Goal: Transaction & Acquisition: Purchase product/service

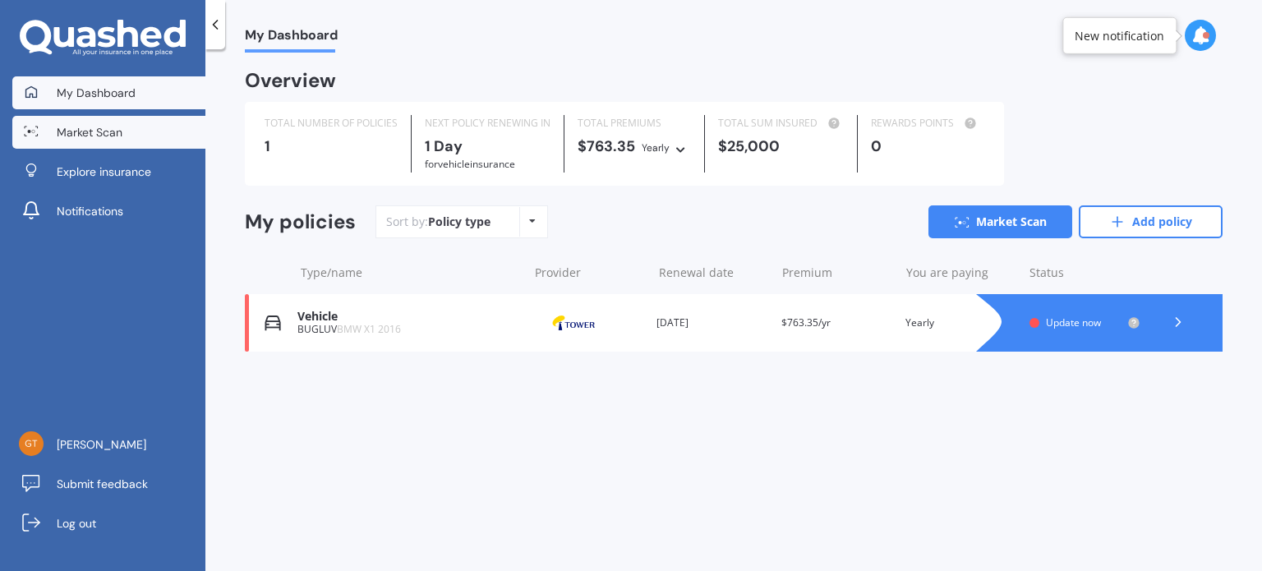
click at [90, 130] on span "Market Scan" at bounding box center [90, 132] width 66 height 16
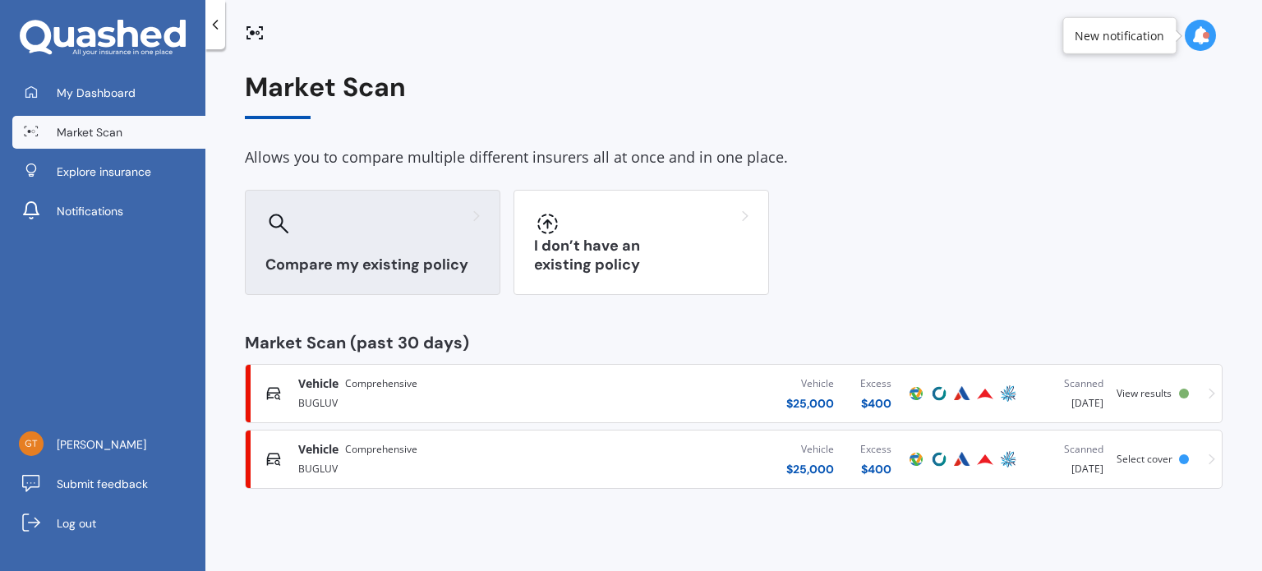
click at [405, 223] on div at bounding box center [372, 223] width 214 height 26
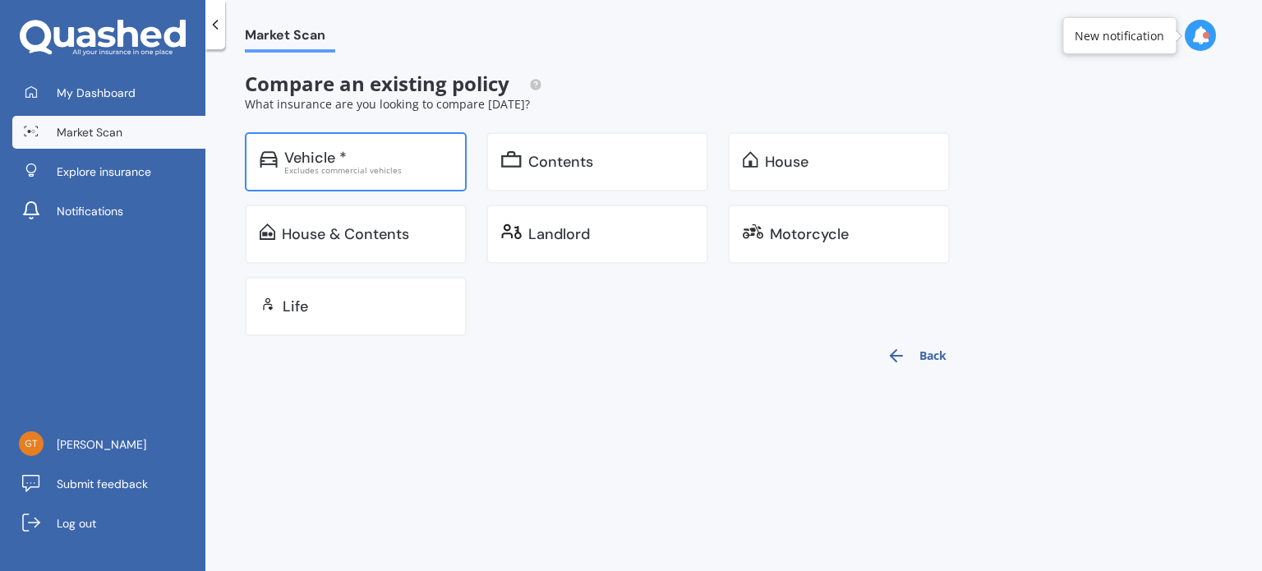
click at [388, 163] on div "Vehicle *" at bounding box center [368, 158] width 168 height 16
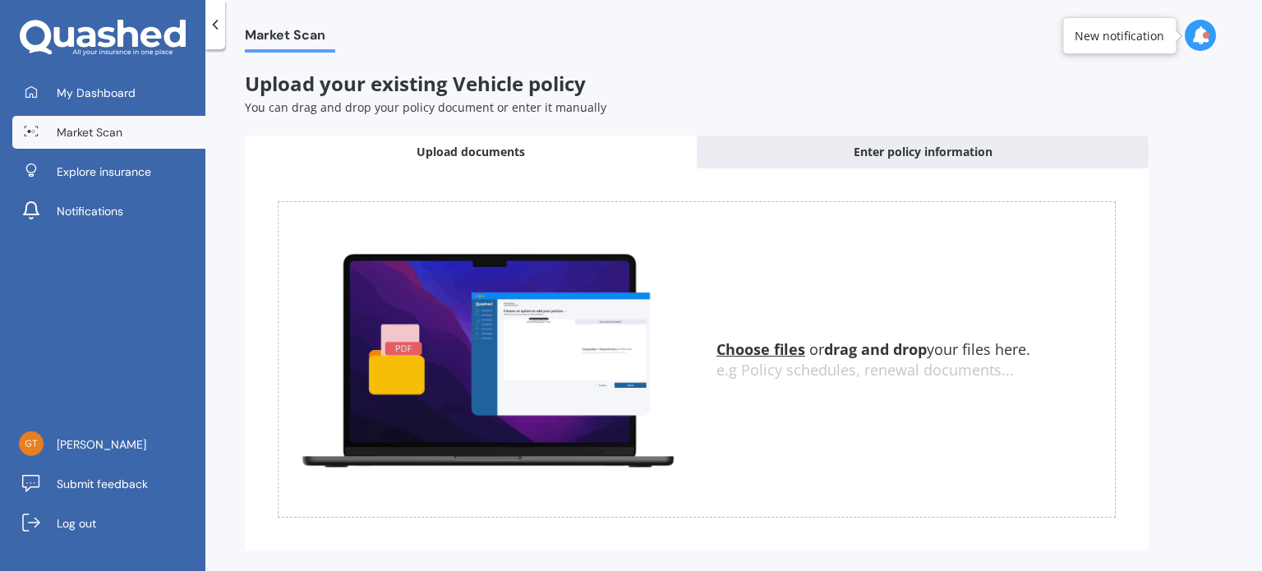
click at [96, 140] on link "Market Scan" at bounding box center [108, 132] width 193 height 33
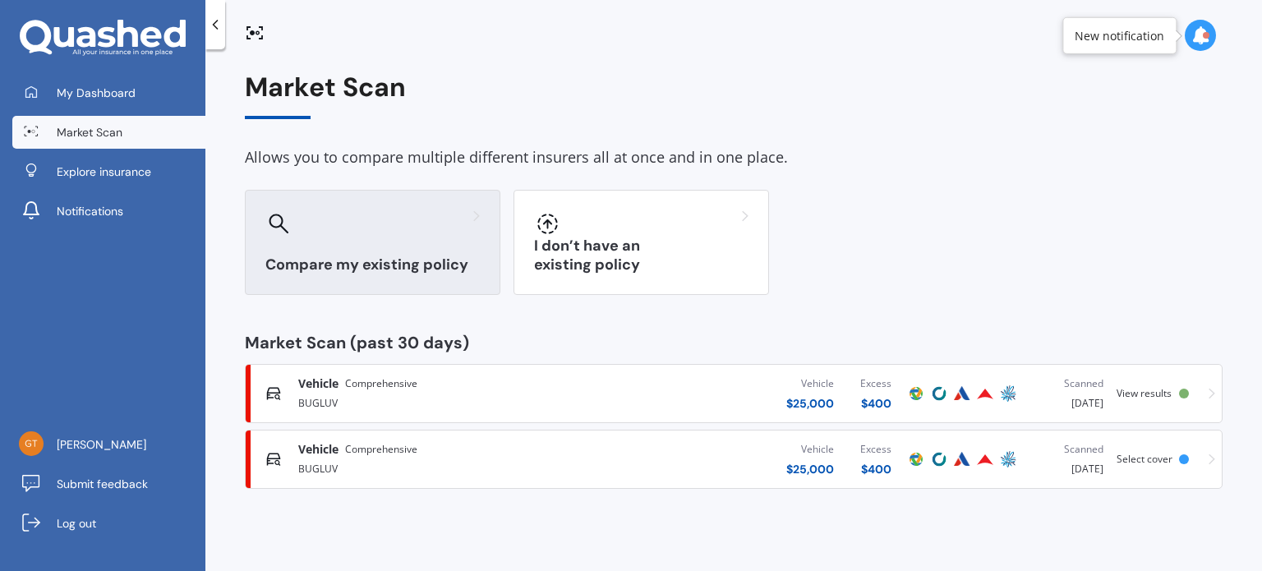
click at [439, 237] on div "Compare my existing policy" at bounding box center [373, 242] width 256 height 105
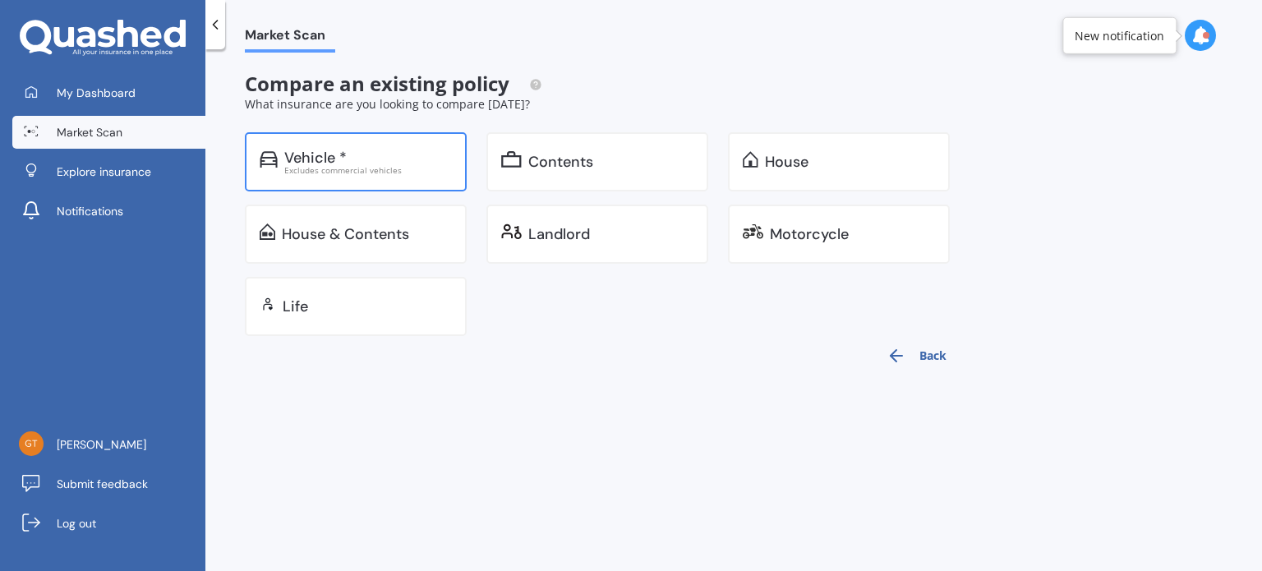
click at [399, 160] on div "Vehicle *" at bounding box center [368, 158] width 168 height 16
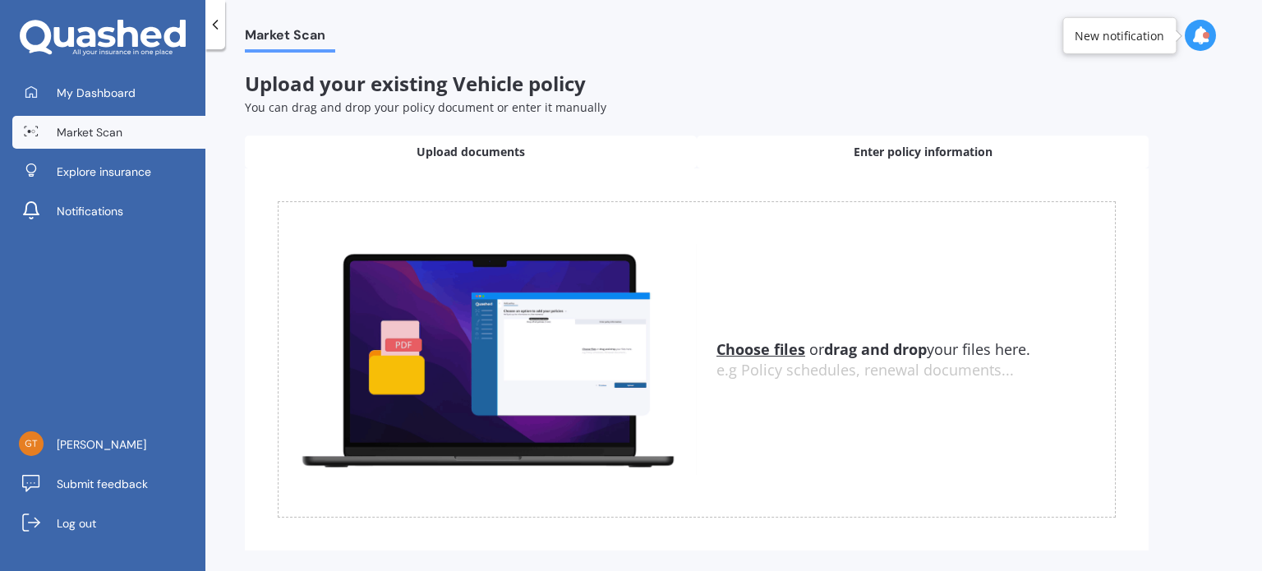
click at [828, 150] on div "Enter policy information" at bounding box center [923, 152] width 452 height 33
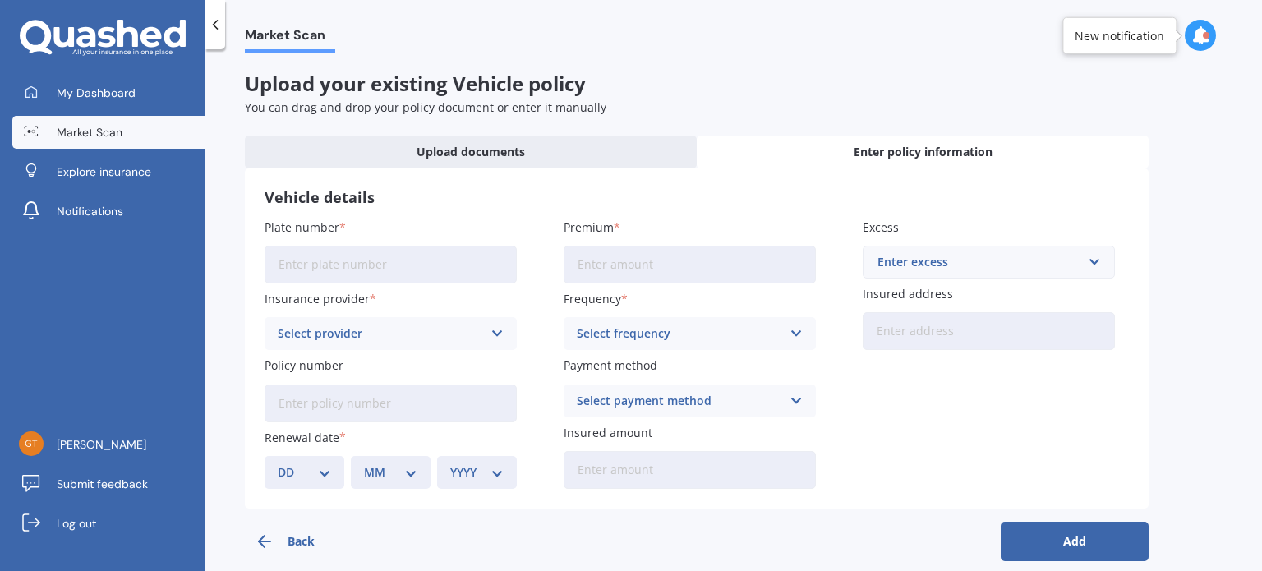
scroll to position [20, 0]
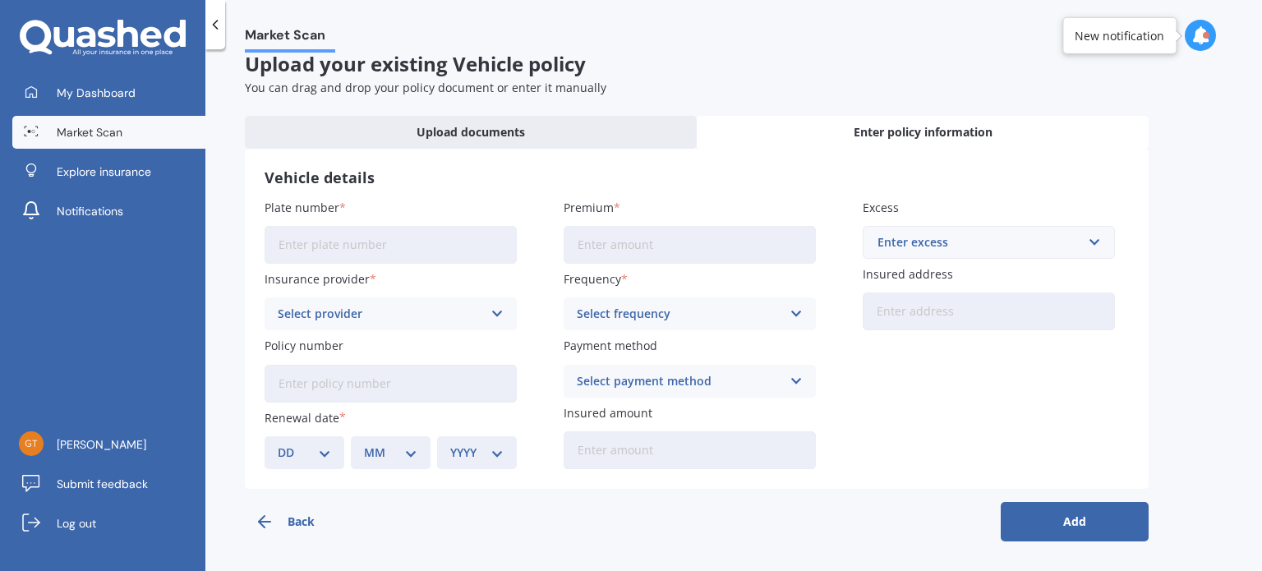
click at [299, 516] on button "Back" at bounding box center [319, 521] width 148 height 39
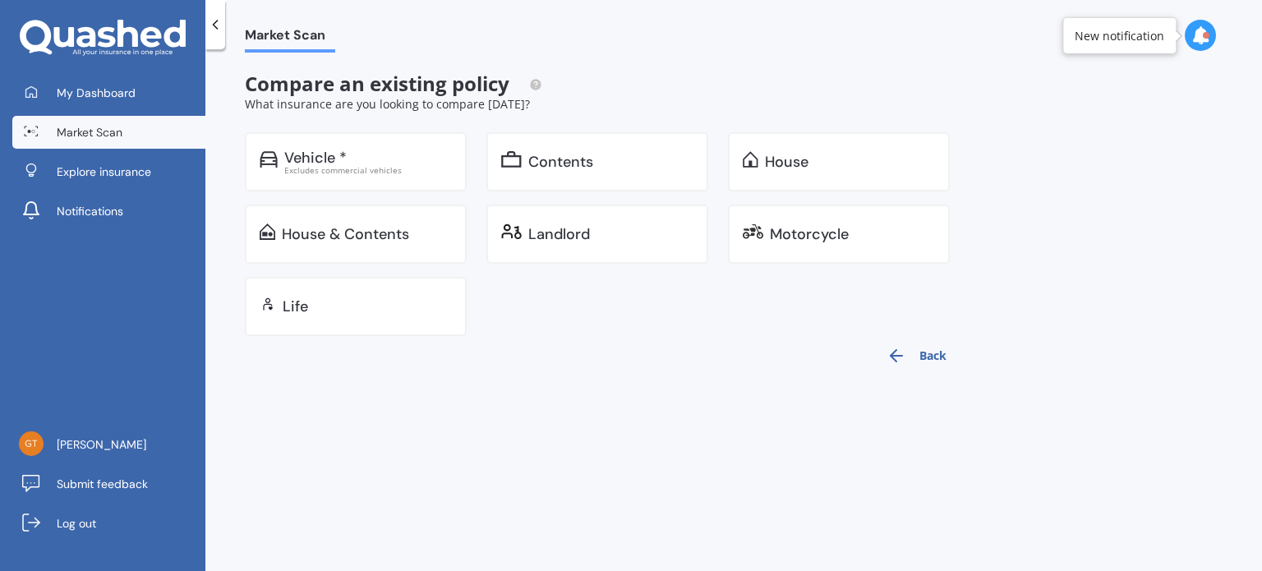
click at [926, 351] on button "Back" at bounding box center [917, 355] width 80 height 39
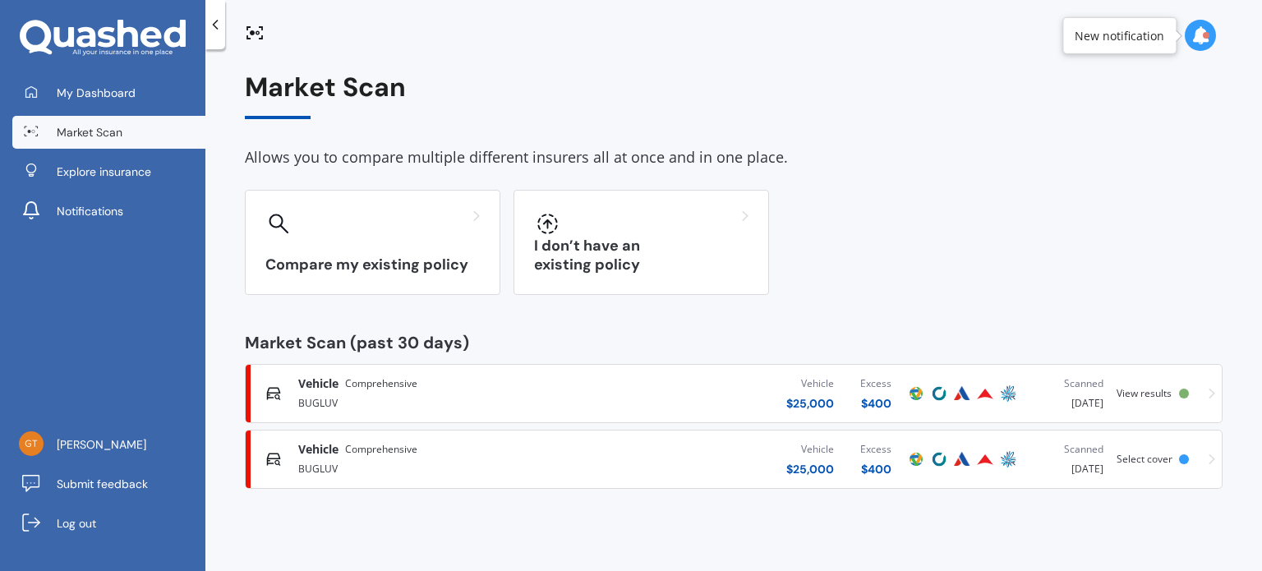
click at [513, 398] on div "BUGLUV" at bounding box center [441, 402] width 287 height 20
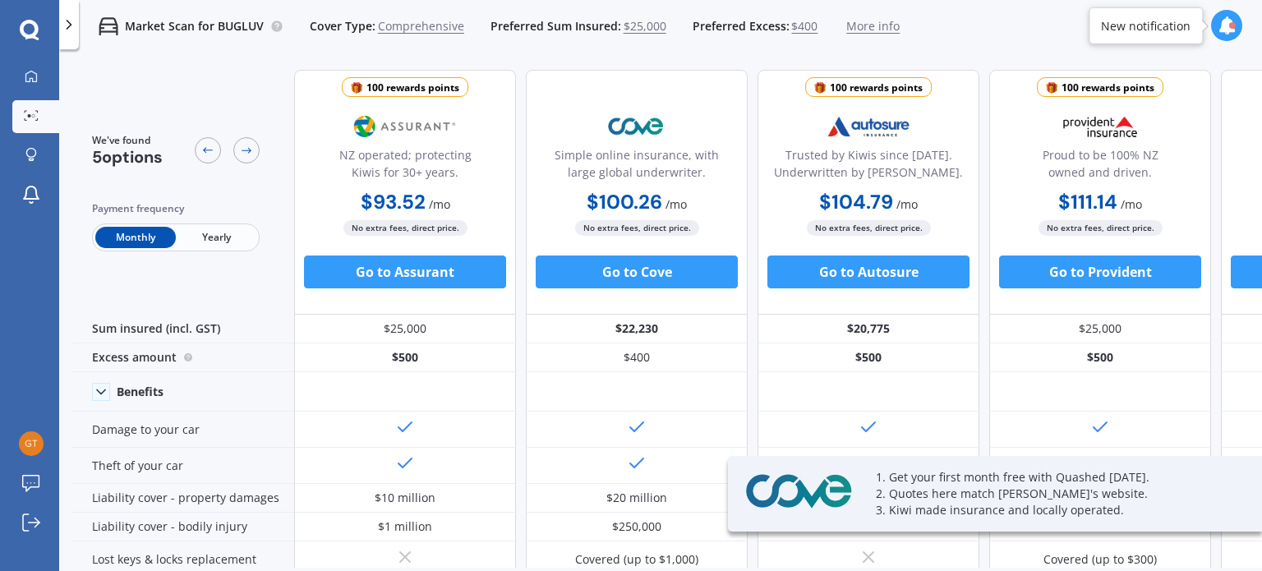
click at [220, 234] on span "Yearly" at bounding box center [216, 237] width 81 height 21
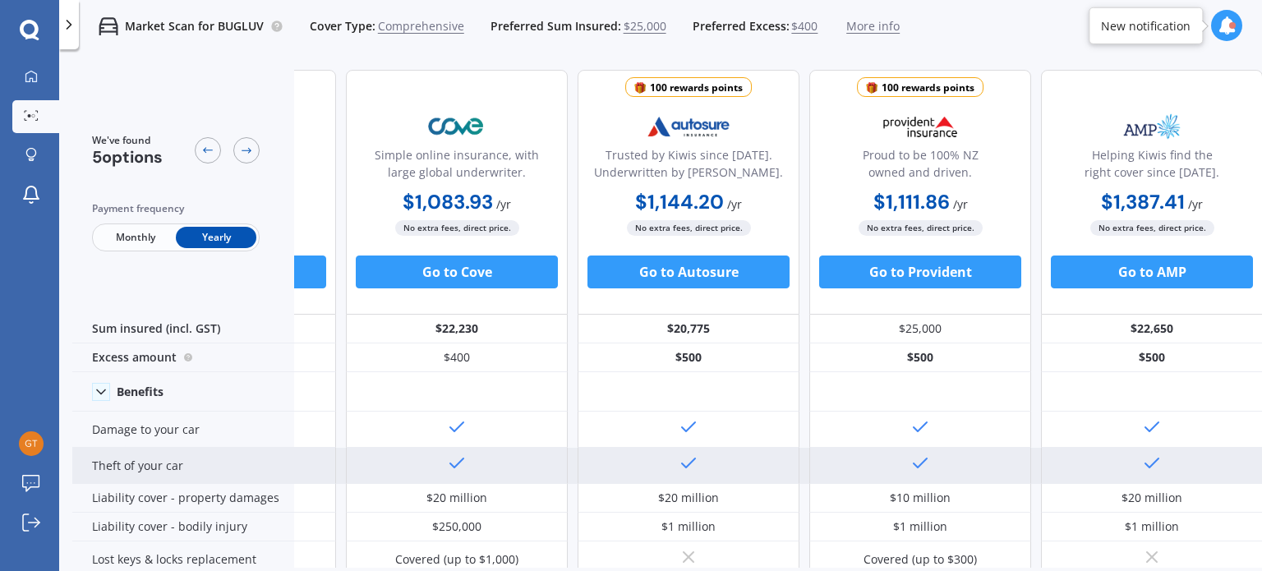
scroll to position [0, 188]
click at [214, 479] on div "Theft of your car" at bounding box center [183, 466] width 222 height 36
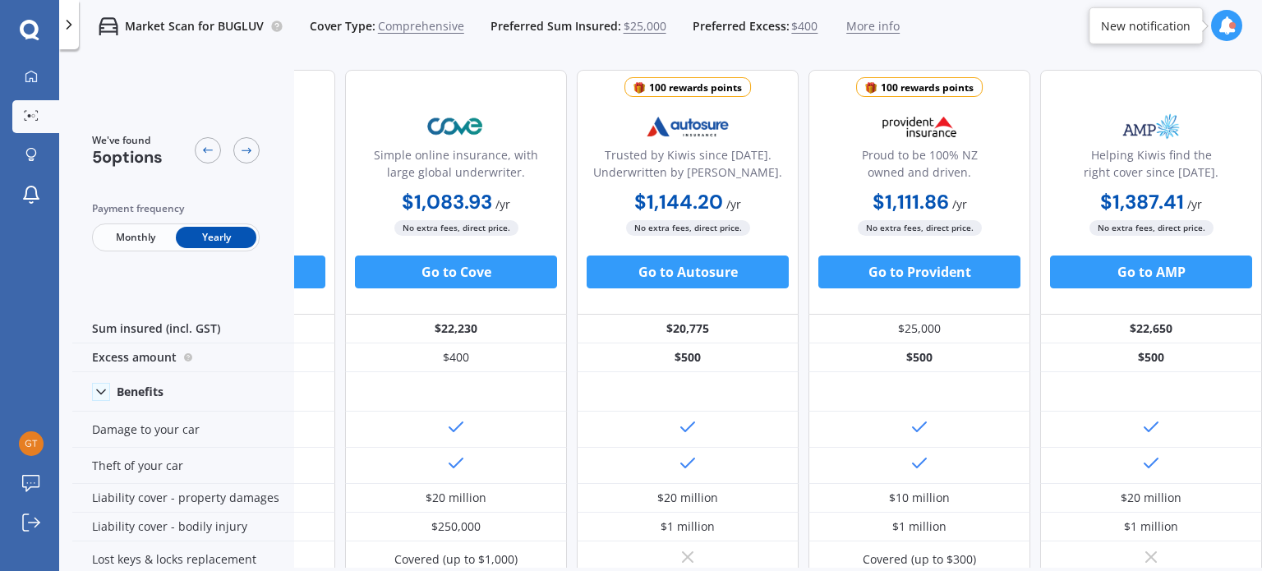
click at [861, 26] on span "More info" at bounding box center [872, 26] width 53 height 16
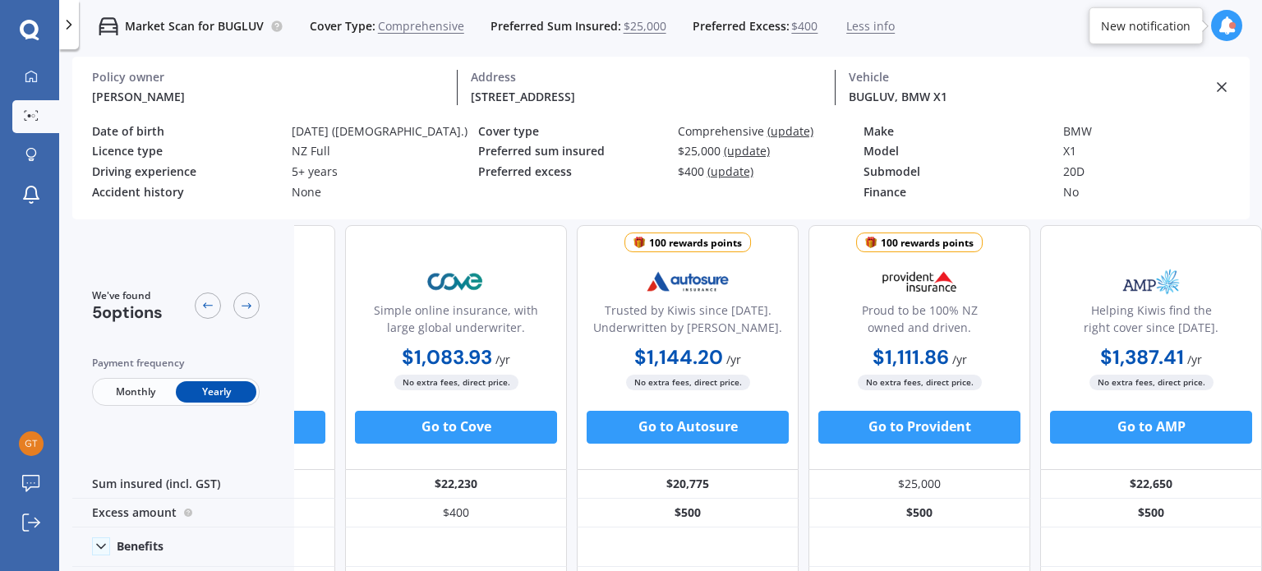
scroll to position [0, 187]
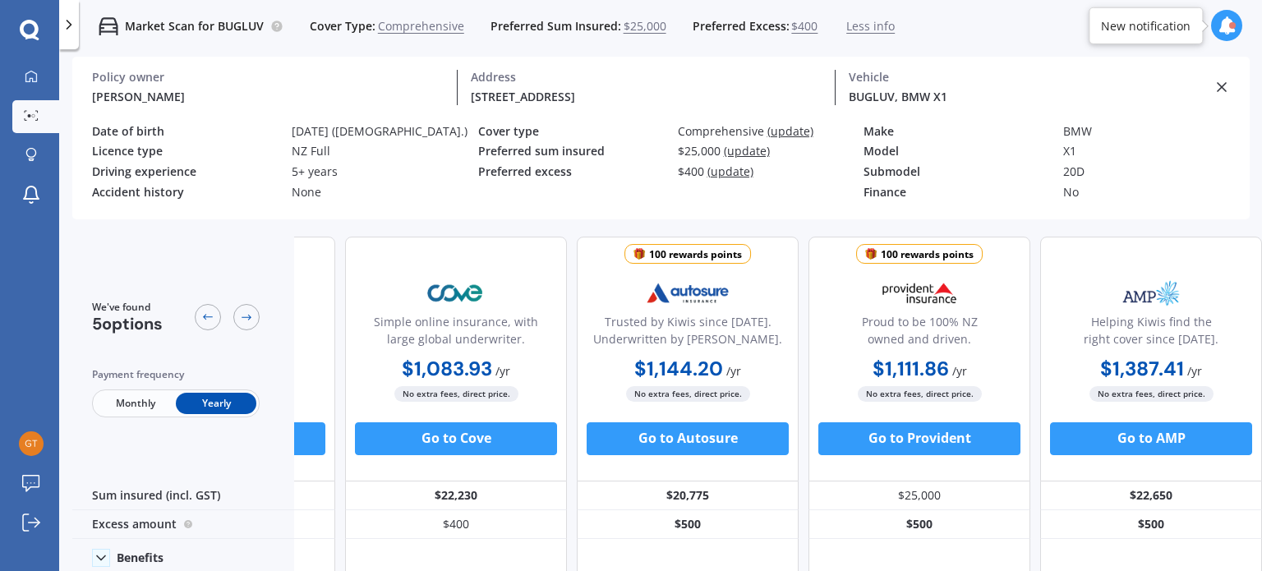
click at [64, 35] on div at bounding box center [69, 24] width 20 height 49
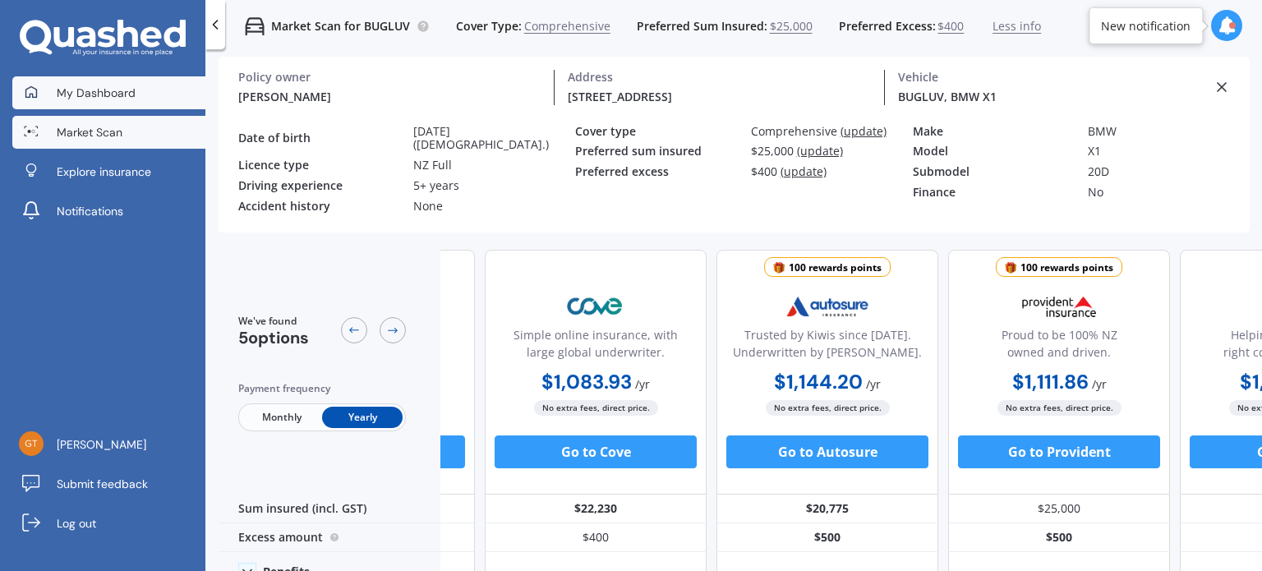
click at [69, 91] on span "My Dashboard" at bounding box center [96, 93] width 79 height 16
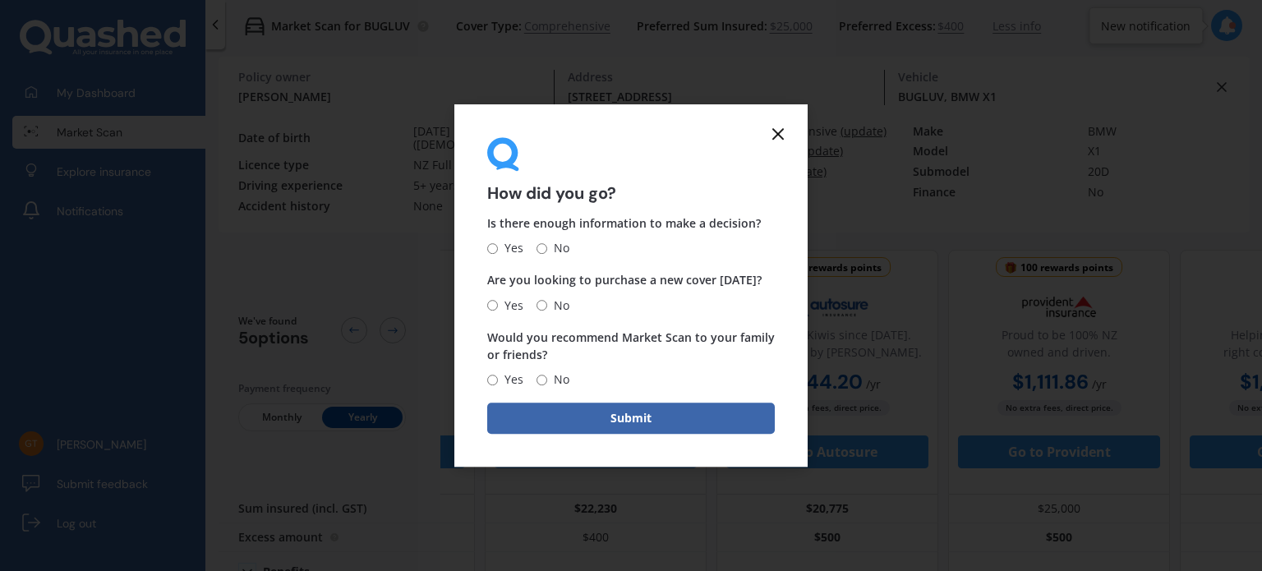
click at [493, 246] on input "Yes" at bounding box center [492, 248] width 11 height 11
radio input "true"
click at [543, 305] on input "No" at bounding box center [541, 305] width 11 height 11
radio input "true"
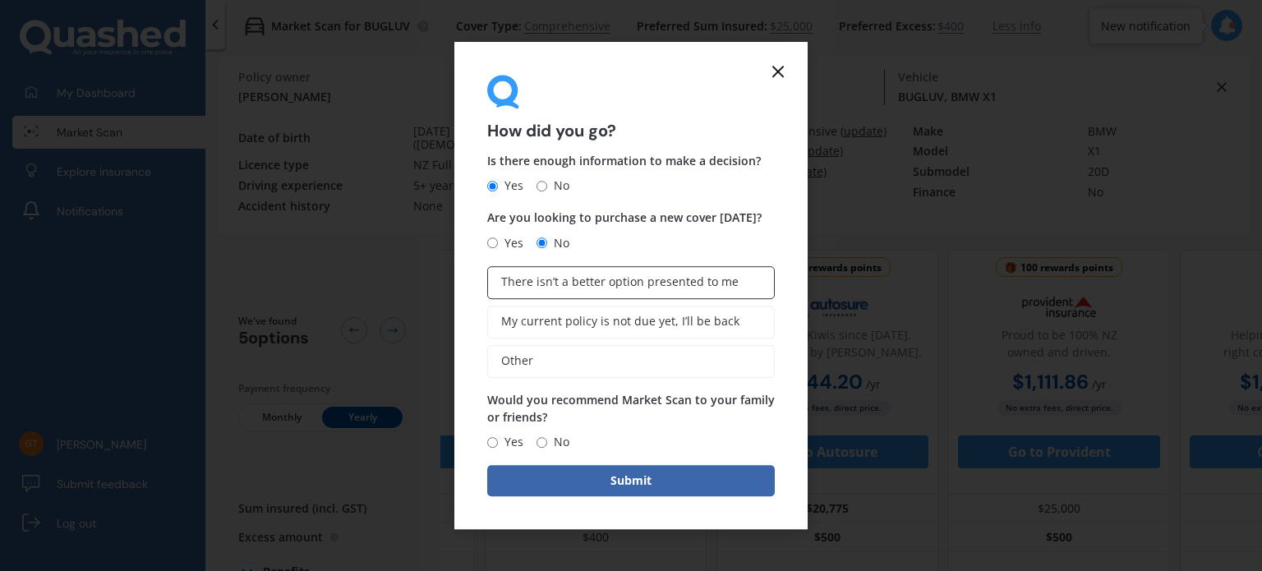
click at [649, 279] on span "There isn’t a better option presented to me" at bounding box center [619, 282] width 237 height 14
click at [0, 0] on input "There isn’t a better option presented to me" at bounding box center [0, 0] width 0 height 0
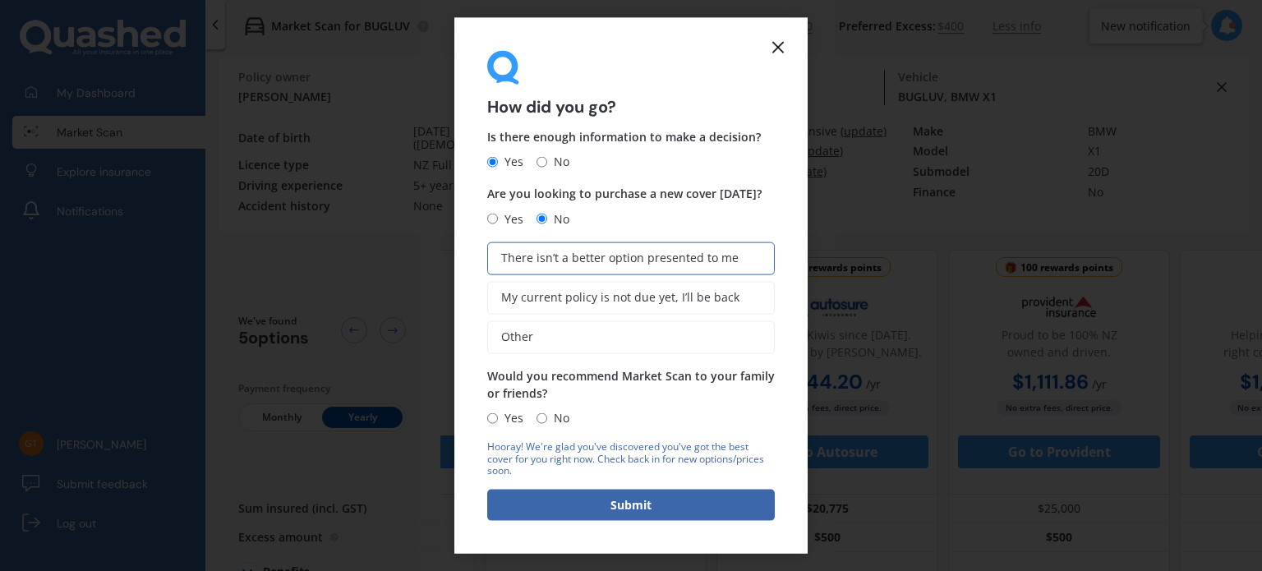
click at [540, 416] on input "No" at bounding box center [541, 417] width 11 height 11
radio input "true"
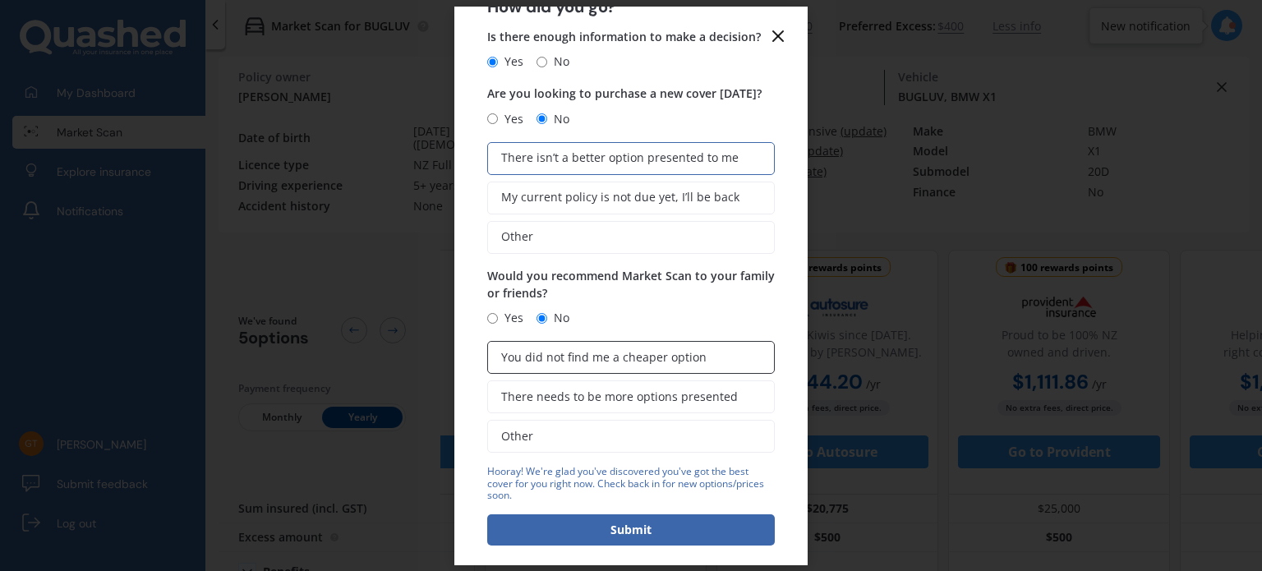
scroll to position [103, 0]
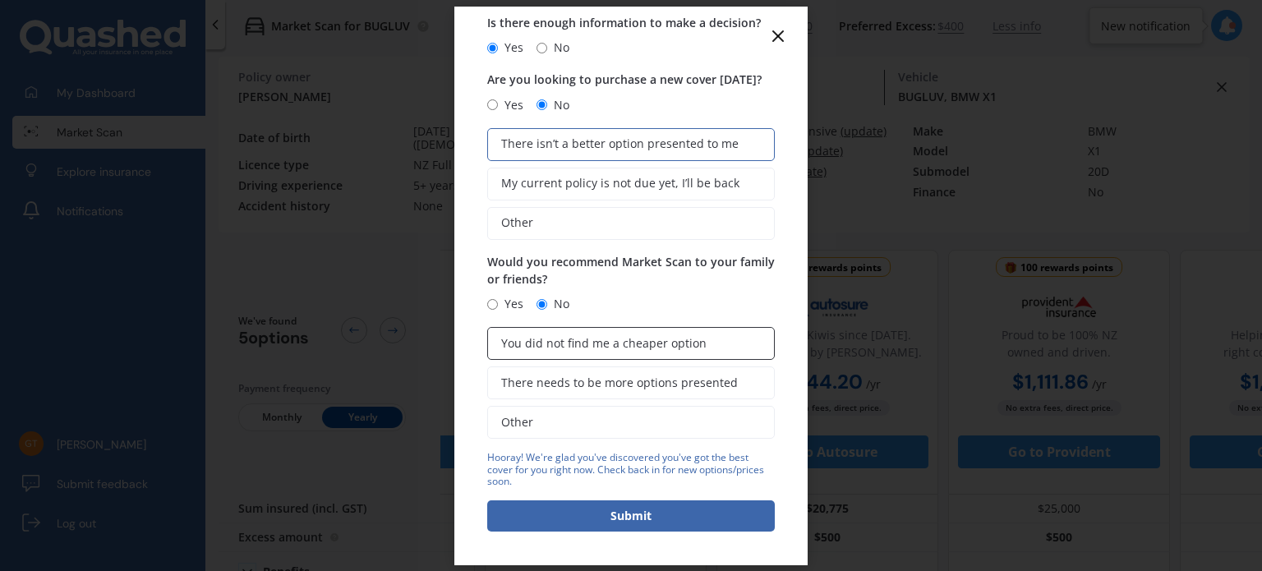
click at [711, 342] on label "You did not find me a cheaper option" at bounding box center [631, 343] width 288 height 33
click at [0, 0] on input "You did not find me a cheaper option" at bounding box center [0, 0] width 0 height 0
click at [638, 343] on span "You did not find me a cheaper option" at bounding box center [603, 344] width 205 height 14
click at [0, 0] on input "You did not find me a cheaper option" at bounding box center [0, 0] width 0 height 0
click at [638, 343] on span "You did not find me a cheaper option" at bounding box center [603, 344] width 205 height 14
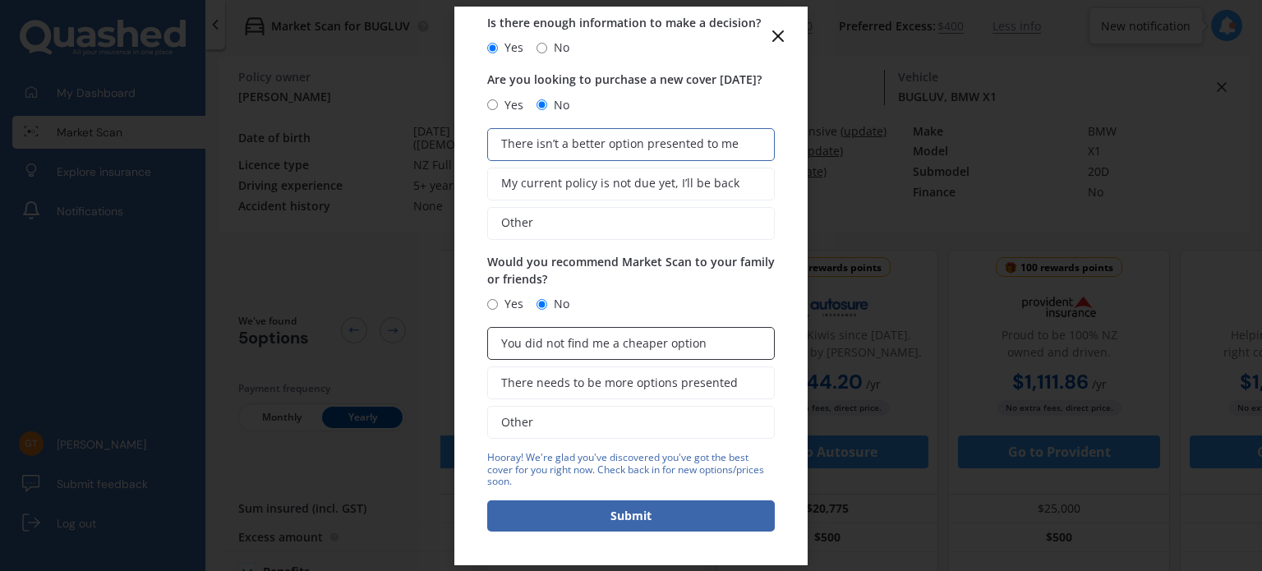
click at [0, 0] on input "You did not find me a cheaper option" at bounding box center [0, 0] width 0 height 0
click at [638, 343] on span "You did not find me a cheaper option" at bounding box center [603, 344] width 205 height 14
click at [0, 0] on input "You did not find me a cheaper option" at bounding box center [0, 0] width 0 height 0
click at [623, 517] on button "Submit" at bounding box center [631, 515] width 288 height 31
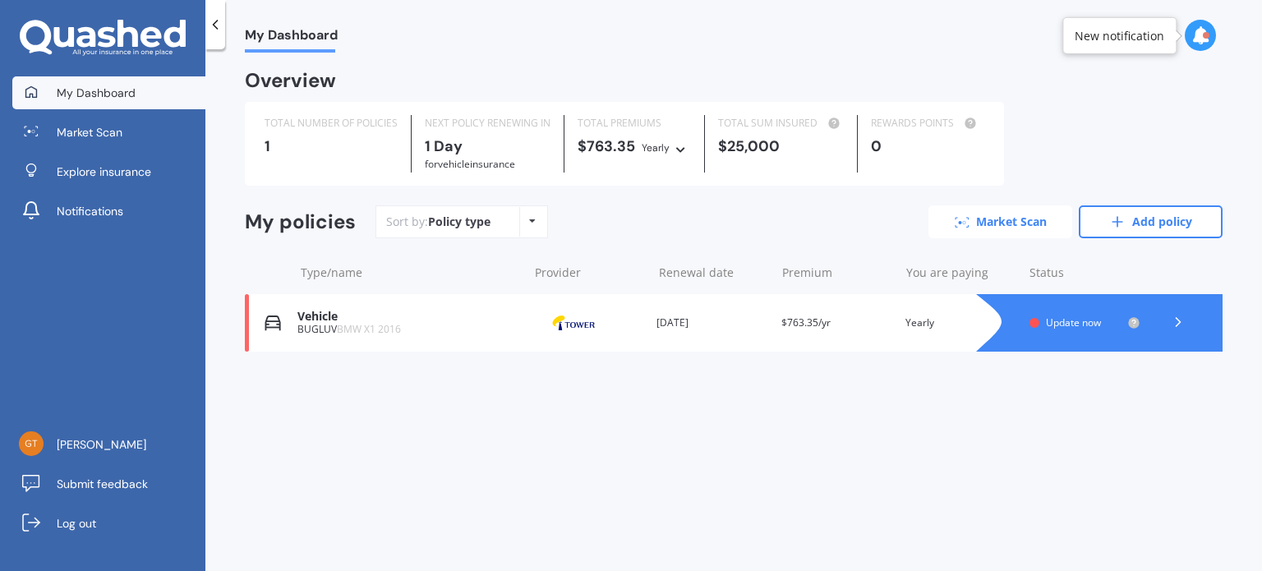
click at [1024, 217] on link "Market Scan" at bounding box center [1000, 221] width 144 height 33
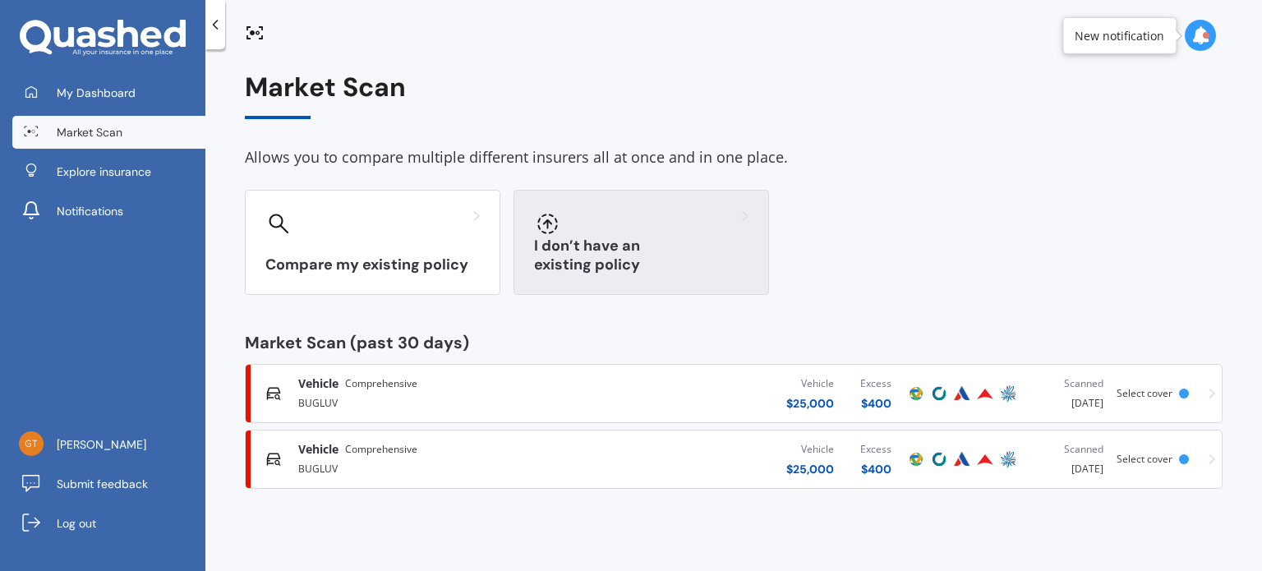
click at [637, 261] on h3 "I don’t have an existing policy" at bounding box center [641, 256] width 214 height 38
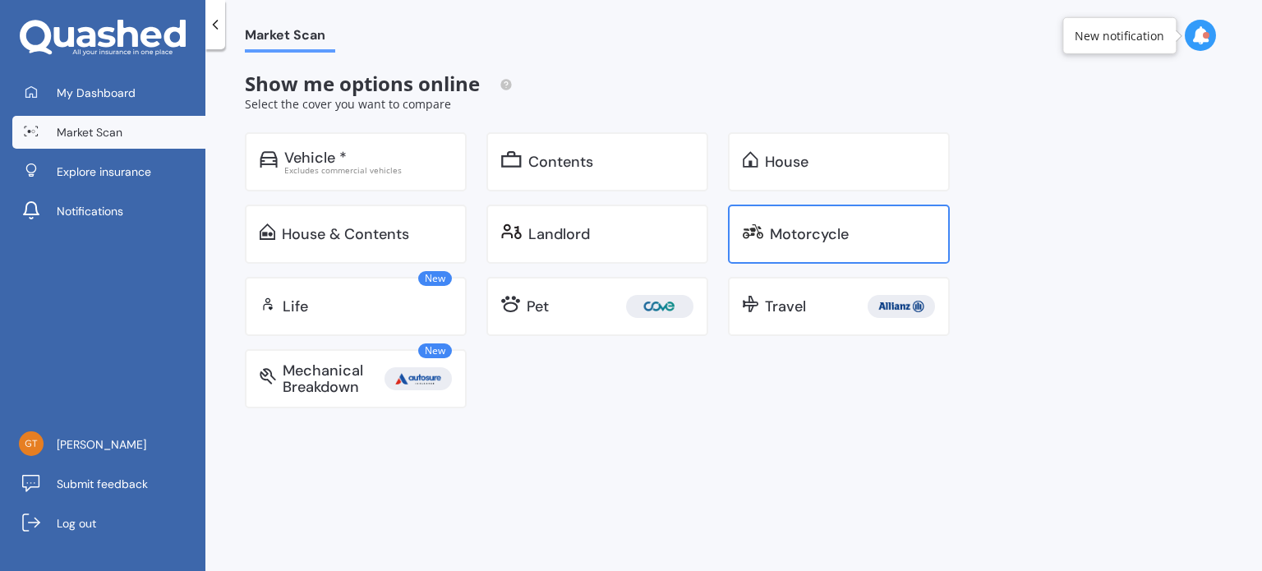
click at [831, 229] on div "Motorcycle" at bounding box center [809, 234] width 79 height 16
select select "23"
select select "02"
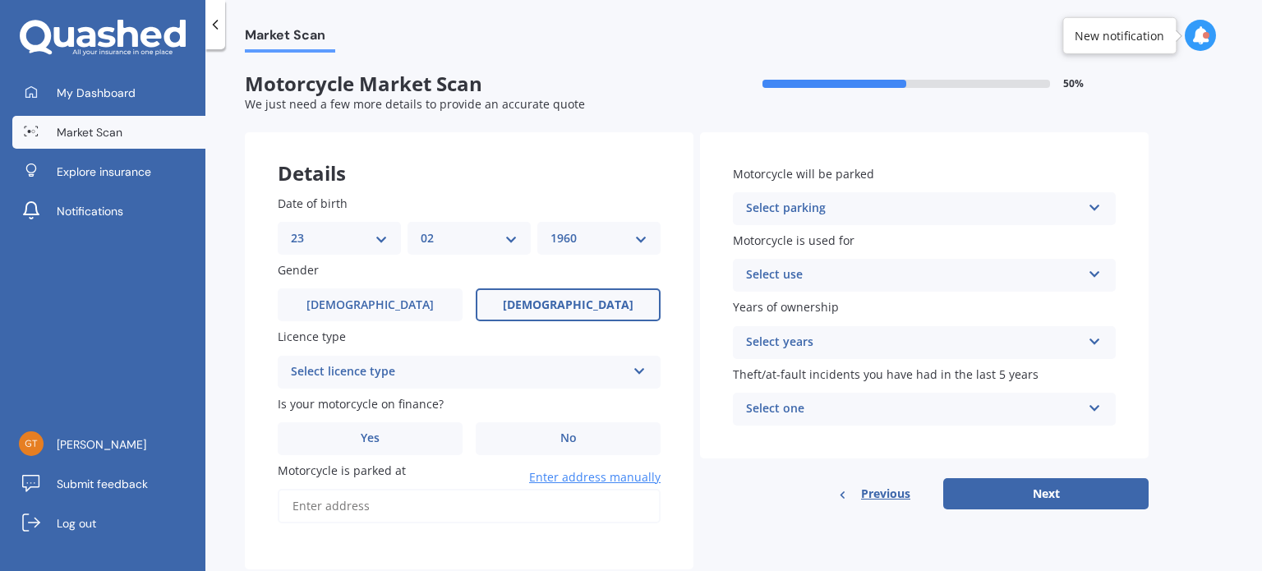
click at [644, 235] on select "YYYY 2025 2024 2023 2022 2021 2020 2019 2018 2017 2016 2015 2014 2013 2012 2011…" at bounding box center [598, 238] width 97 height 18
select select "1959"
click at [550, 229] on select "YYYY 2025 2024 2023 2022 2021 2020 2019 2018 2017 2016 2015 2014 2013 2012 2011…" at bounding box center [598, 238] width 97 height 18
click at [380, 239] on select "DD 01 02 03 04 05 06 07 08 09 10 11 12 13 14 15 16 17 18 19 20 21 22 23 24 25 2…" at bounding box center [339, 238] width 97 height 18
select select "22"
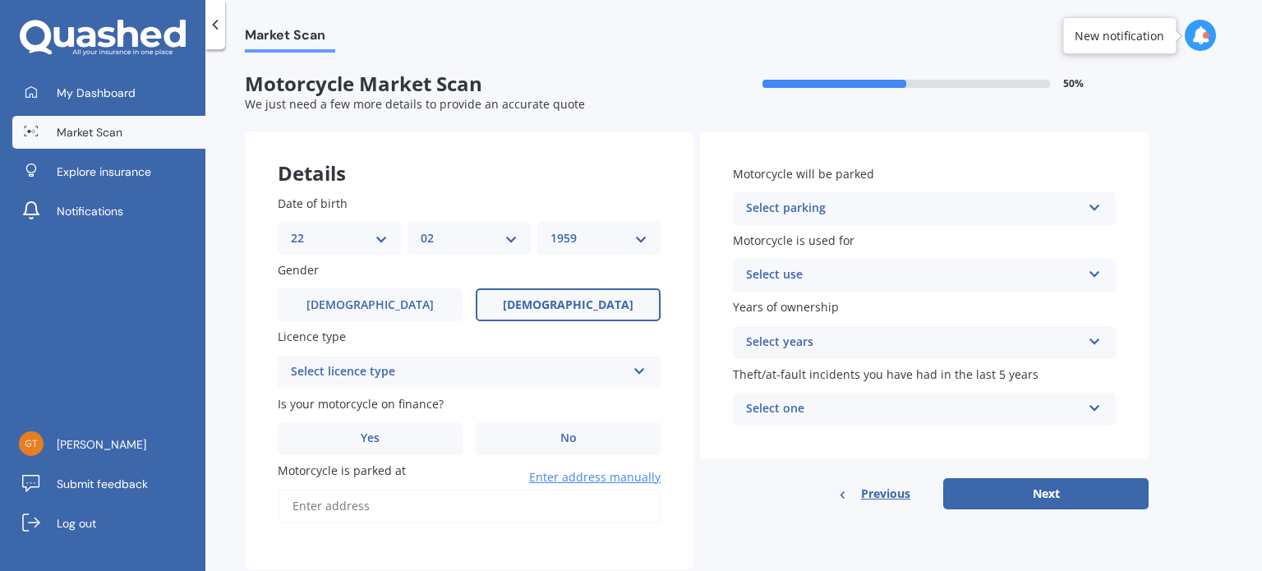
click at [291, 229] on select "DD 01 02 03 04 05 06 07 08 09 10 11 12 13 14 15 16 17 18 19 20 21 22 23 24 25 2…" at bounding box center [339, 238] width 97 height 18
click at [388, 301] on label "Male" at bounding box center [370, 304] width 185 height 33
click at [0, 0] on input "Male" at bounding box center [0, 0] width 0 height 0
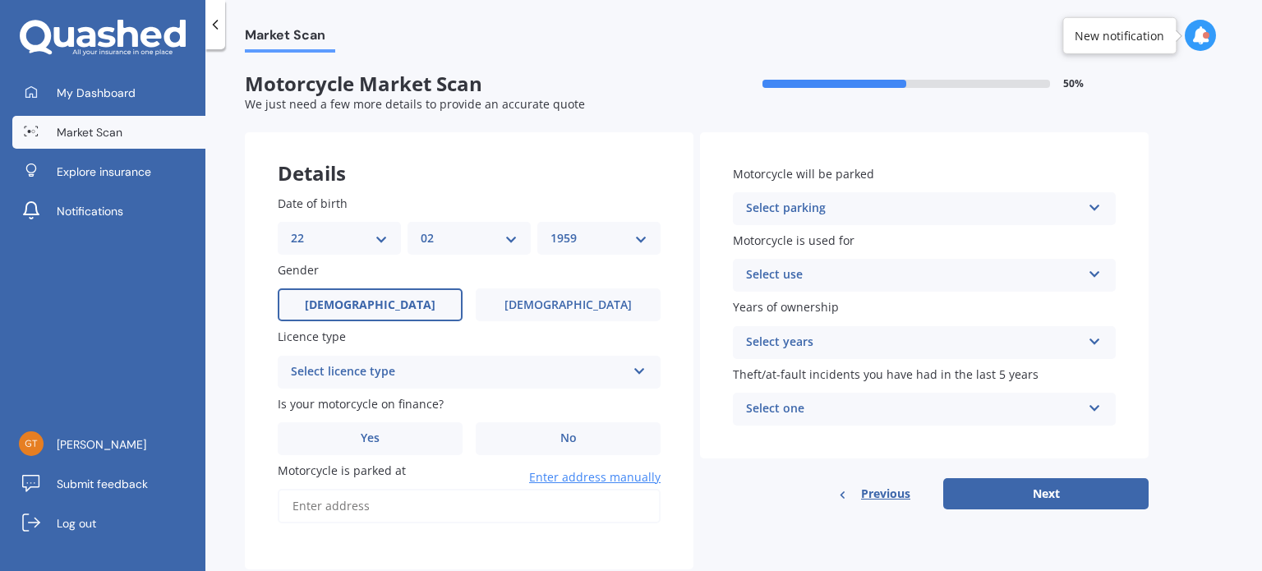
click at [388, 301] on label "Male" at bounding box center [370, 304] width 185 height 33
click at [0, 0] on input "Male" at bounding box center [0, 0] width 0 height 0
click at [642, 370] on icon at bounding box center [640, 368] width 14 height 12
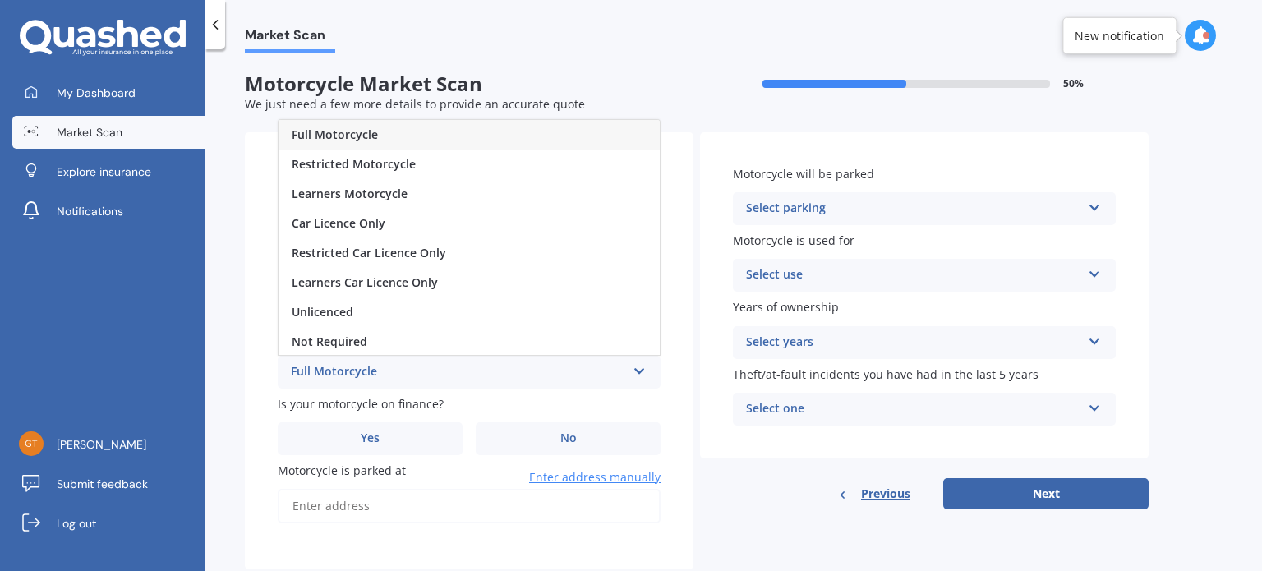
click at [559, 136] on div "Full Motorcycle" at bounding box center [469, 135] width 381 height 30
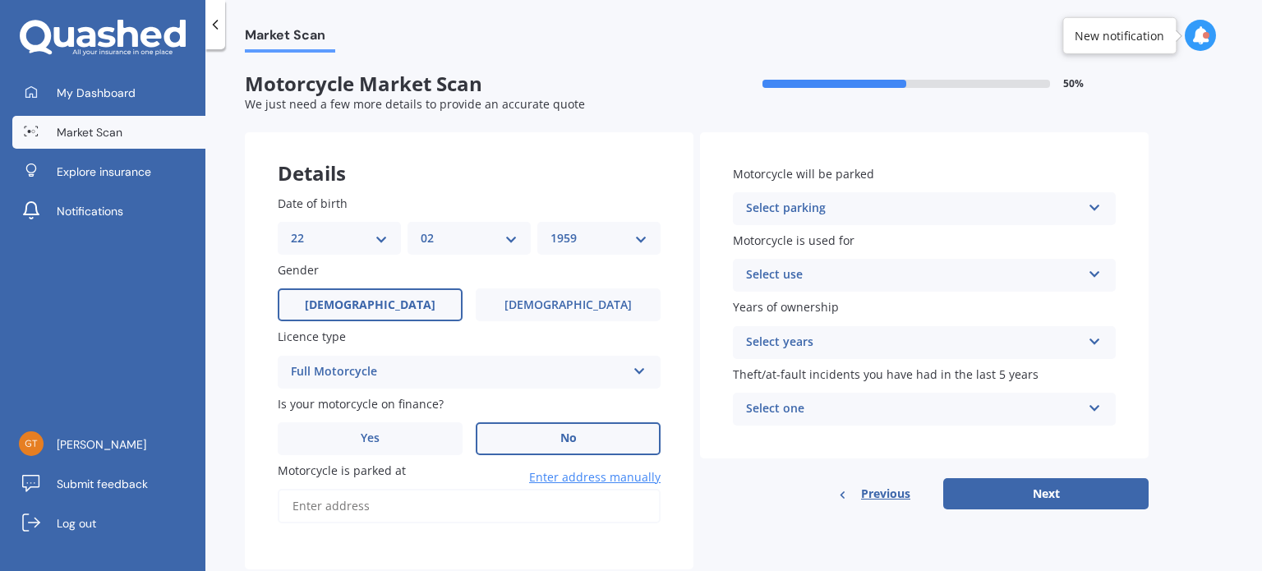
click at [575, 430] on label "No" at bounding box center [568, 438] width 185 height 33
click at [0, 0] on input "No" at bounding box center [0, 0] width 0 height 0
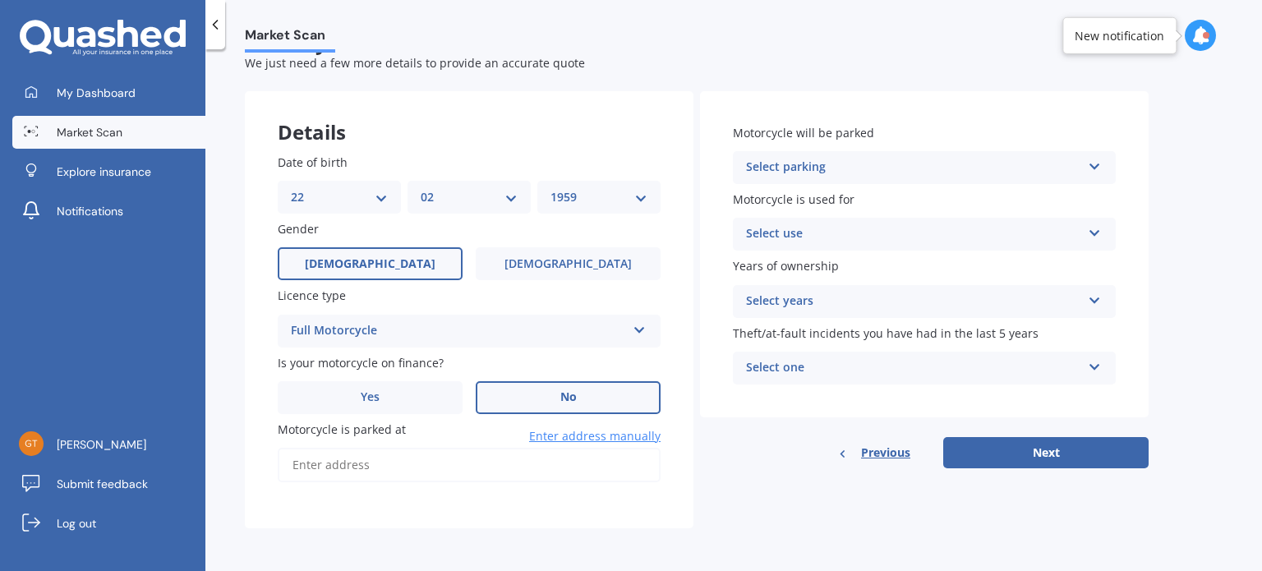
click at [490, 465] on input "Motorcycle is parked at" at bounding box center [469, 465] width 383 height 35
click at [1095, 167] on icon at bounding box center [1095, 164] width 14 height 12
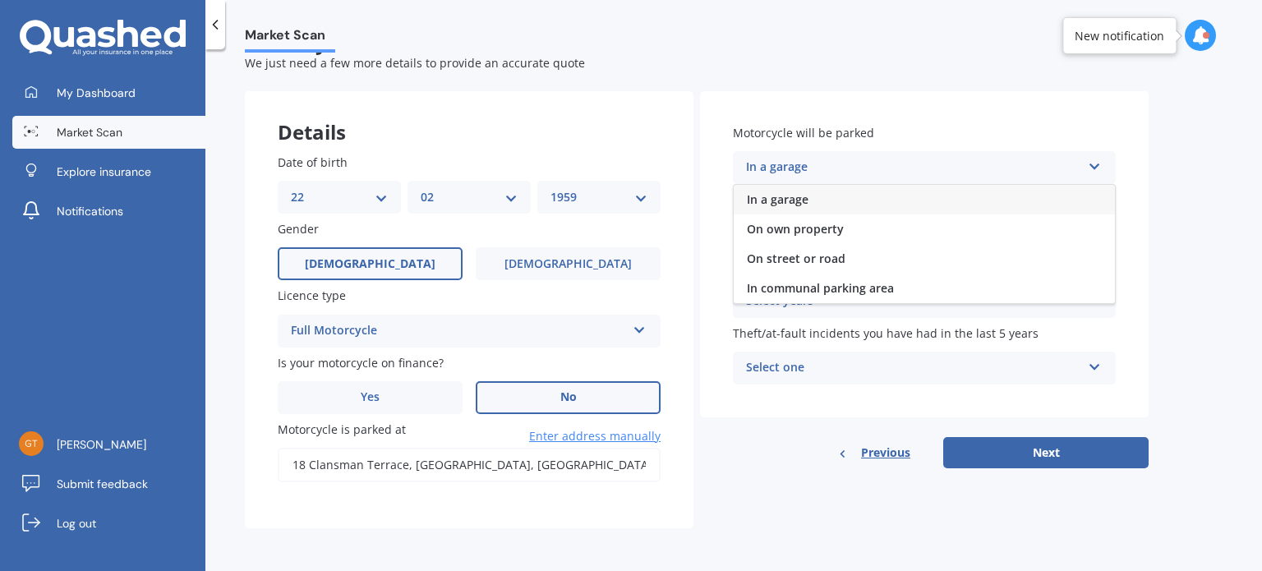
click at [979, 199] on div "In a garage" at bounding box center [924, 200] width 381 height 30
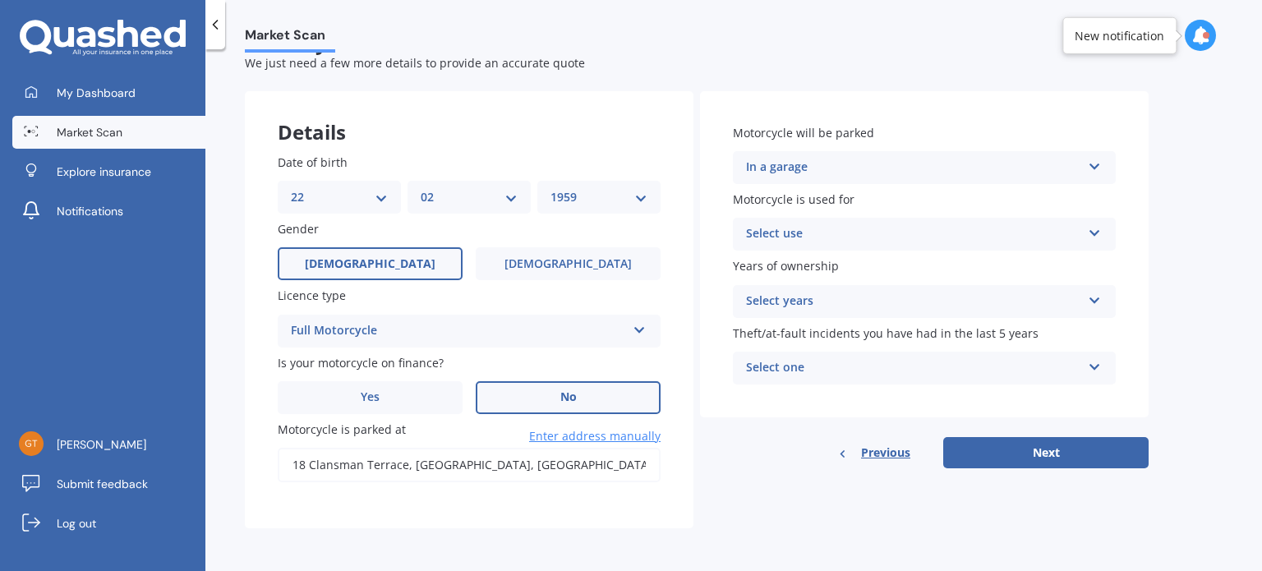
click at [1097, 232] on icon at bounding box center [1095, 230] width 14 height 12
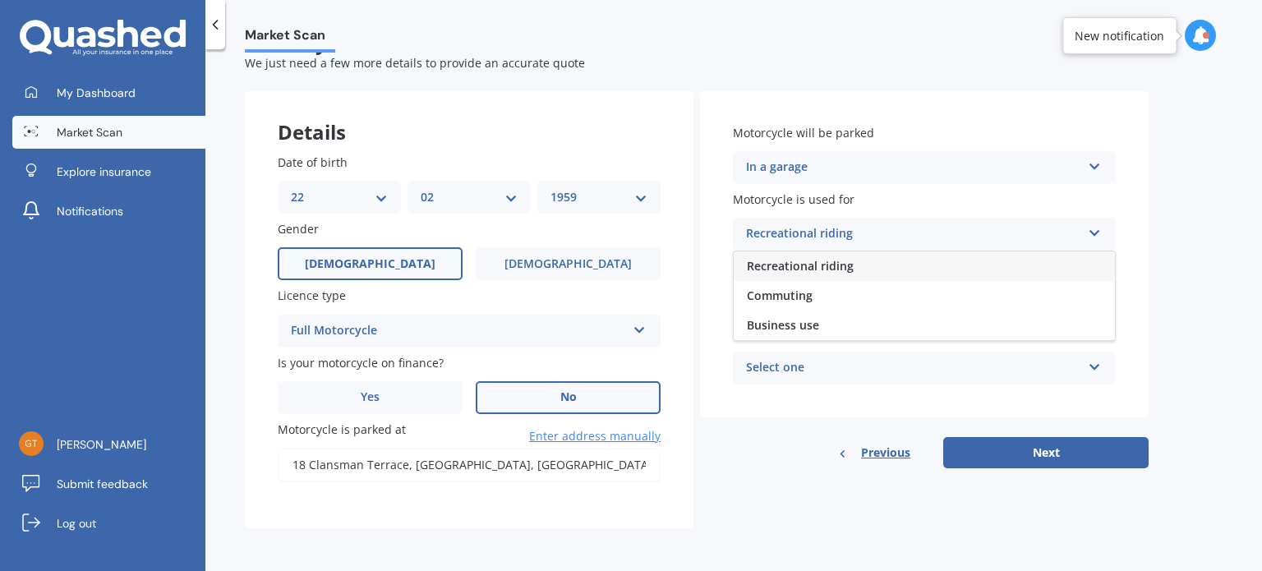
click at [942, 265] on div "Recreational riding" at bounding box center [924, 266] width 381 height 30
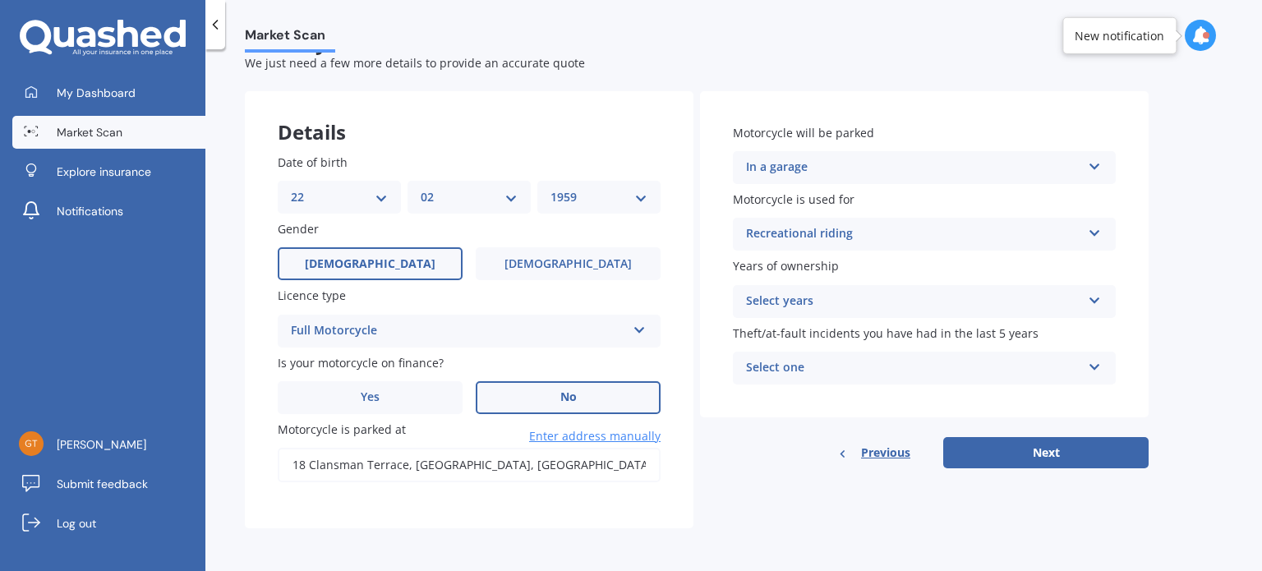
click at [1098, 298] on icon at bounding box center [1095, 298] width 14 height 12
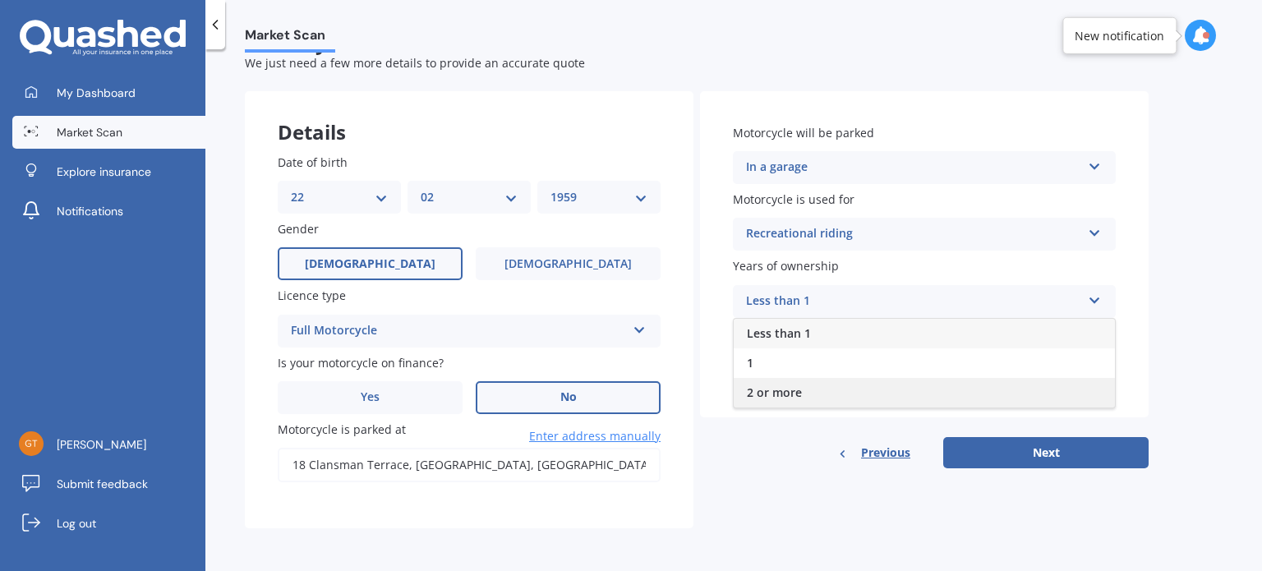
click at [961, 403] on div "2 or more" at bounding box center [924, 393] width 381 height 30
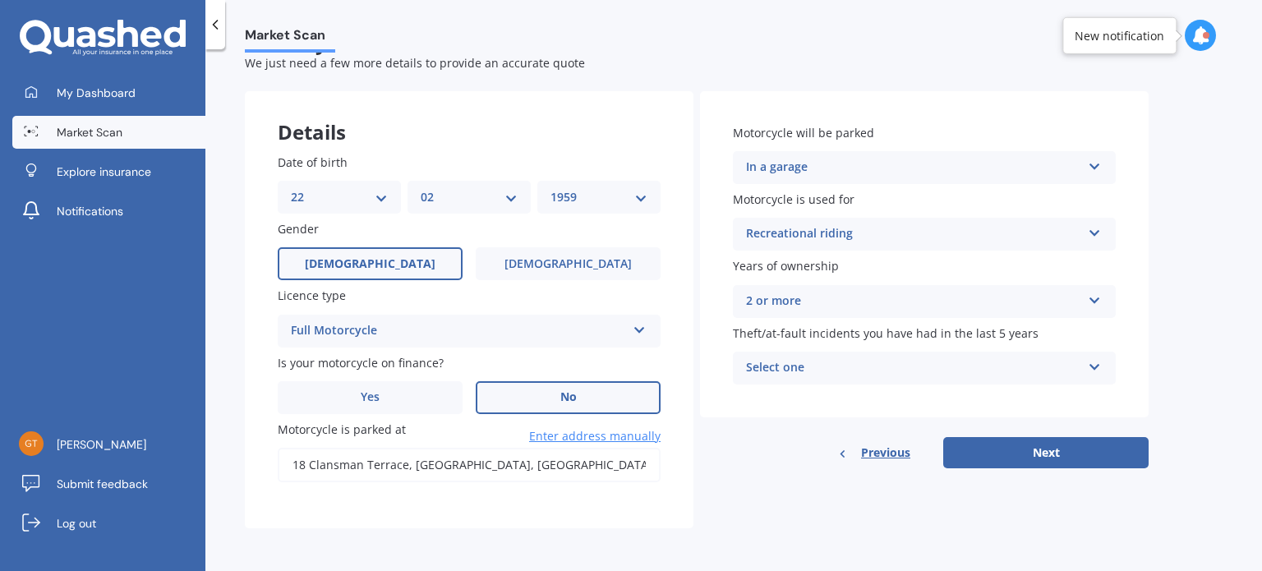
click at [1098, 367] on icon at bounding box center [1095, 364] width 14 height 12
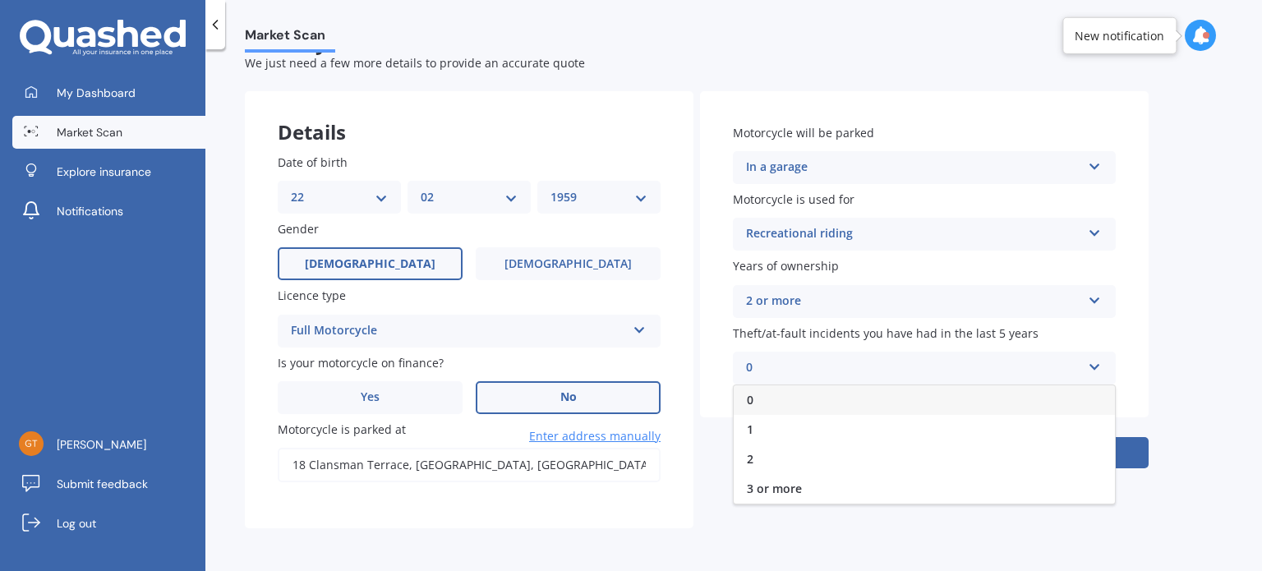
click at [1016, 401] on div "0" at bounding box center [924, 400] width 381 height 30
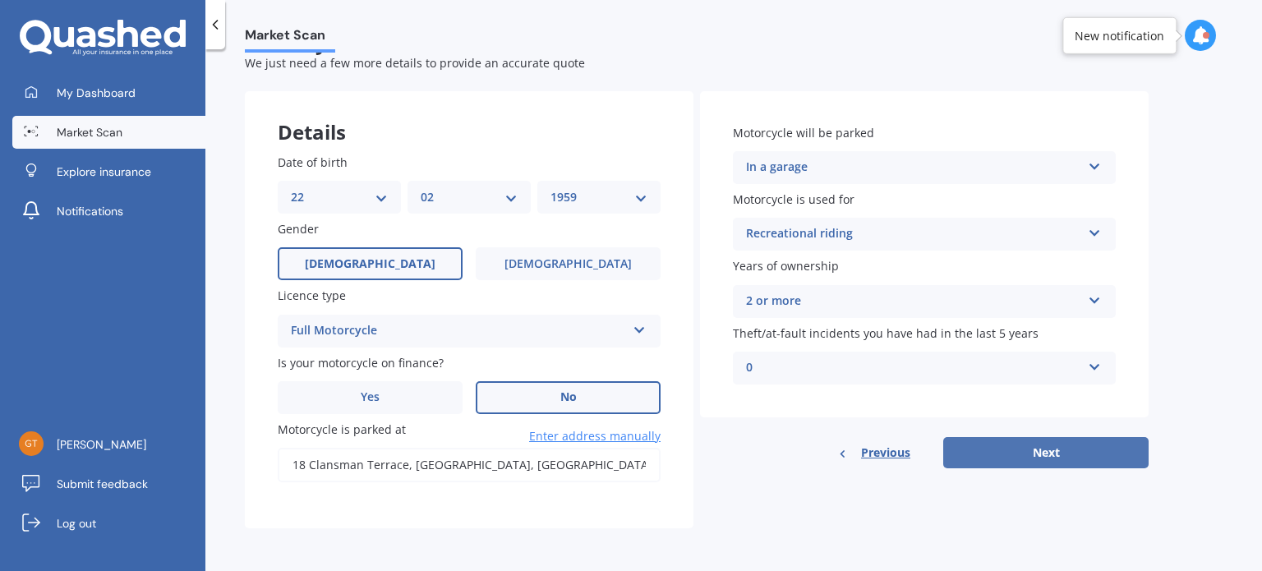
click at [1042, 454] on button "Next" at bounding box center [1045, 452] width 205 height 31
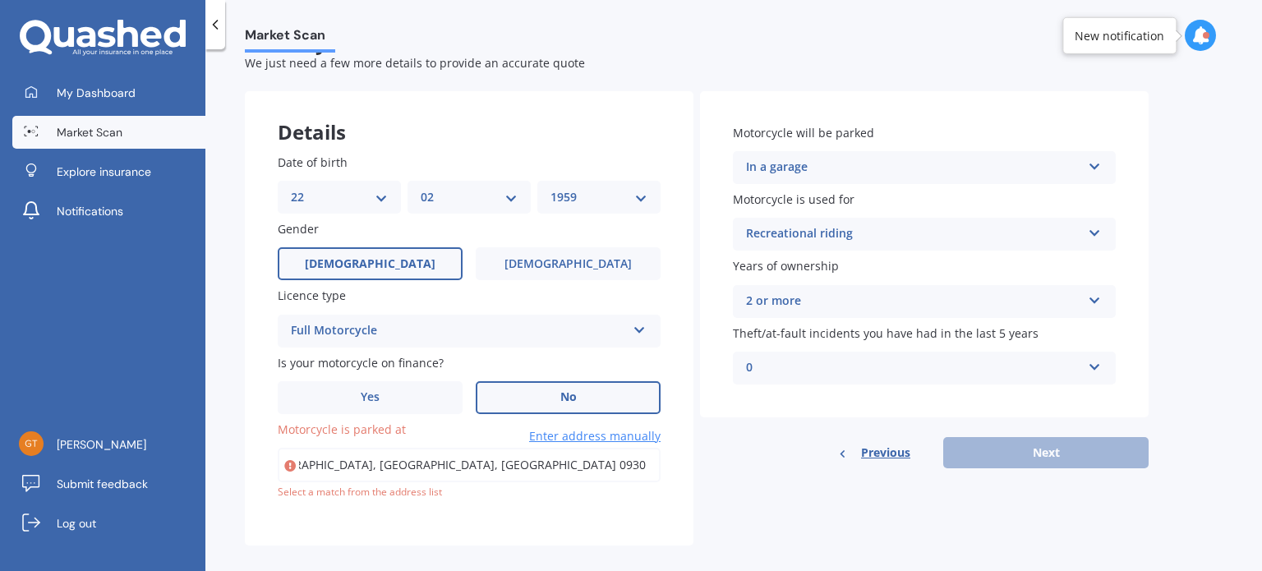
scroll to position [58, 0]
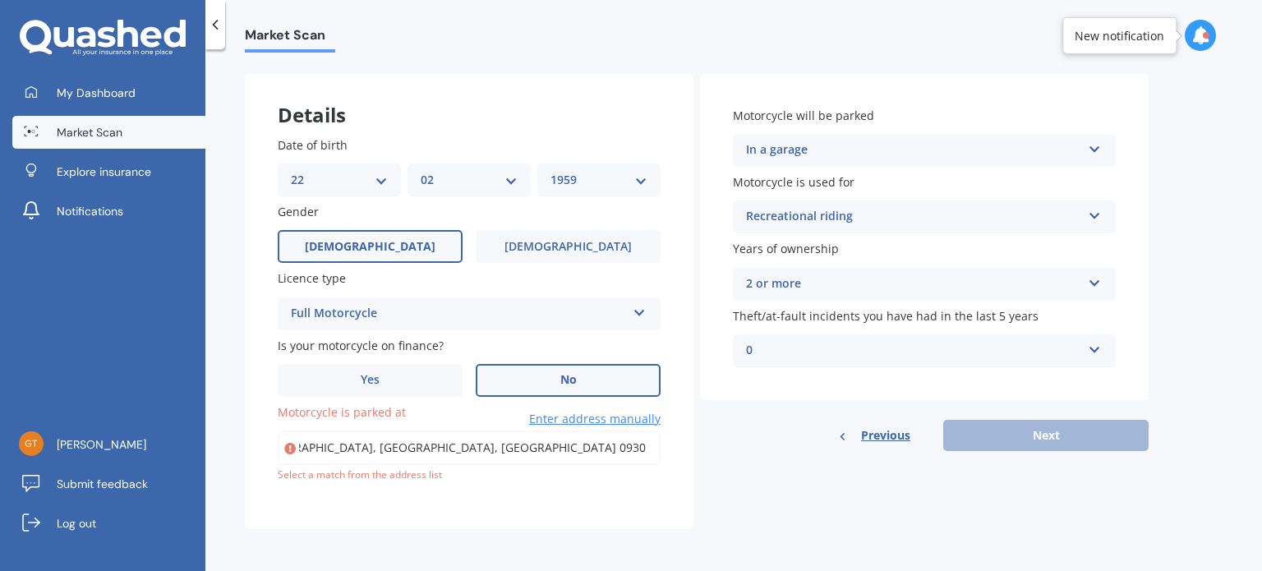
click at [348, 449] on input "18 Clansman Terrace, Gulf Harbour, Whangaparāoa, New ZealandWhangaparāoa Gulf H…" at bounding box center [469, 448] width 383 height 35
type input "18 Clansman Terrace, Gulf Harbour, Whangaparāoa 0930"
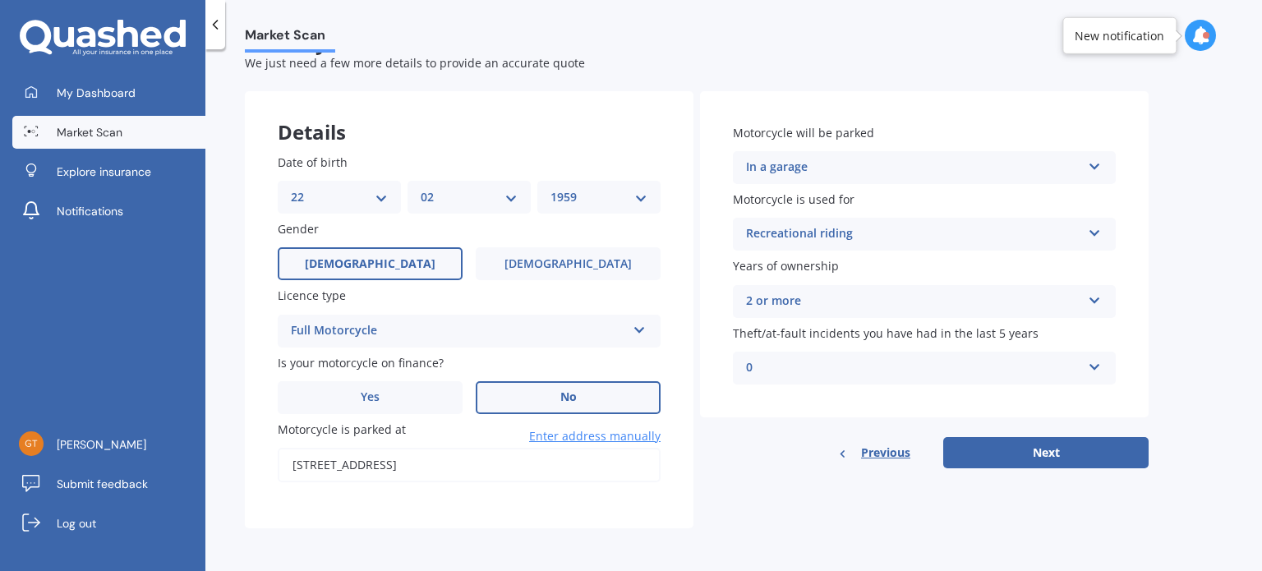
scroll to position [41, 0]
click at [1049, 444] on button "Next" at bounding box center [1045, 452] width 205 height 31
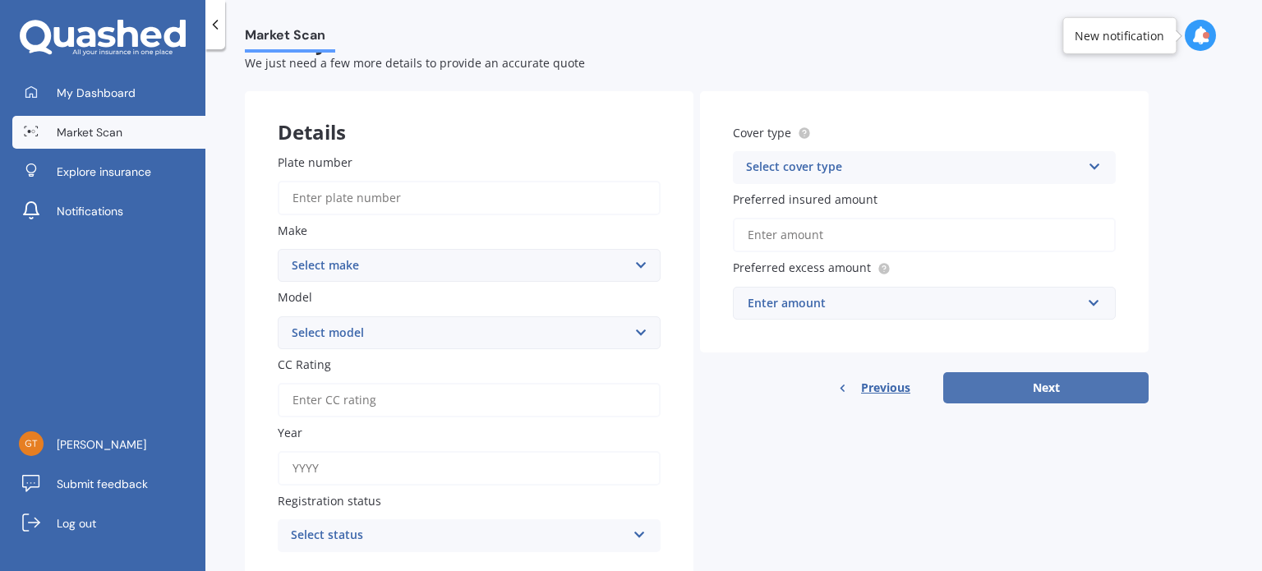
scroll to position [0, 0]
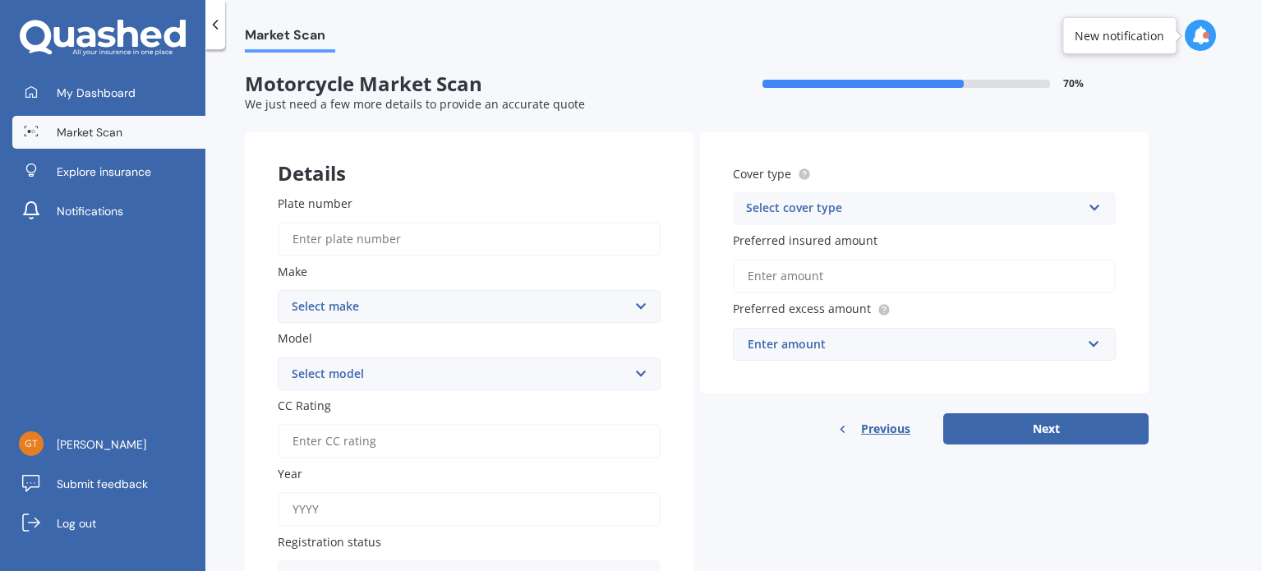
click at [548, 242] on input "Plate number" at bounding box center [469, 239] width 383 height 35
type input "b6has"
click at [642, 301] on select "Select make Ace Adly Aeon AJP American Iron Horse Aprilia Arrow Baotian Benda B…" at bounding box center [469, 306] width 383 height 33
select select "Suzuki"
click at [278, 290] on select "Select make Ace Adly Aeon AJP American Iron Horse Aprilia Arrow Baotian Benda B…" at bounding box center [469, 306] width 383 height 33
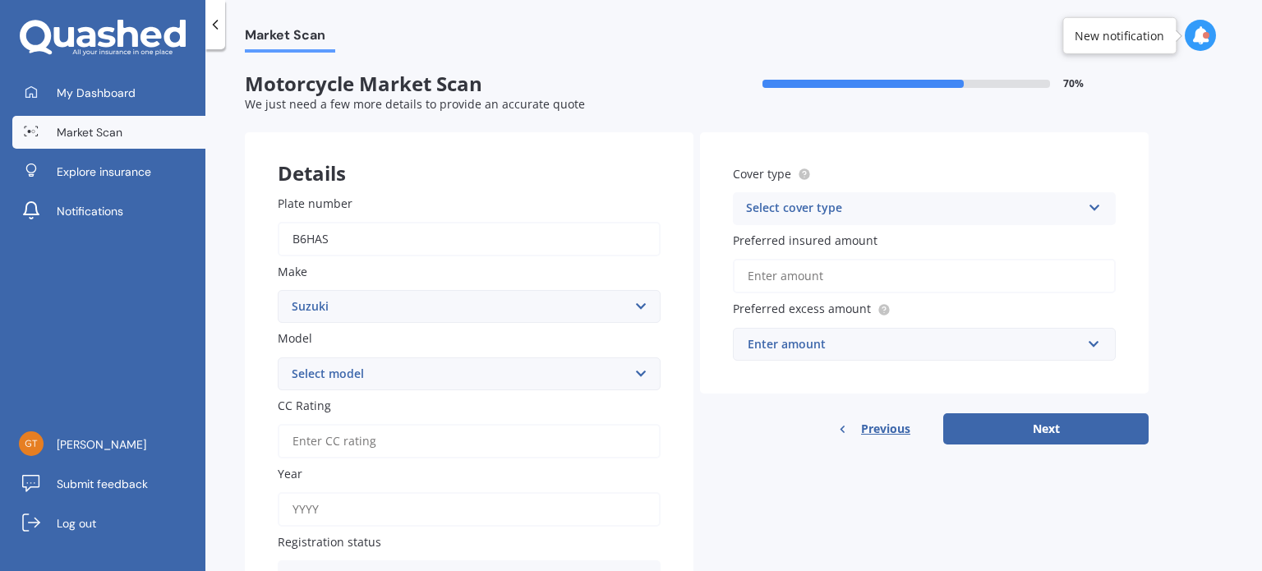
click at [580, 372] on select "Select model AC AD AN AX AZ B-King Bandit Boulevard Classic Boulevard Muscle Bo…" at bounding box center [469, 373] width 383 height 33
select select "V-Strom"
click at [278, 357] on select "Select model AC AD AN AX AZ B-King Bandit Boulevard Classic Boulevard Muscle Bo…" at bounding box center [469, 373] width 383 height 33
click at [557, 442] on input "CC Rating" at bounding box center [469, 441] width 383 height 35
type input "650"
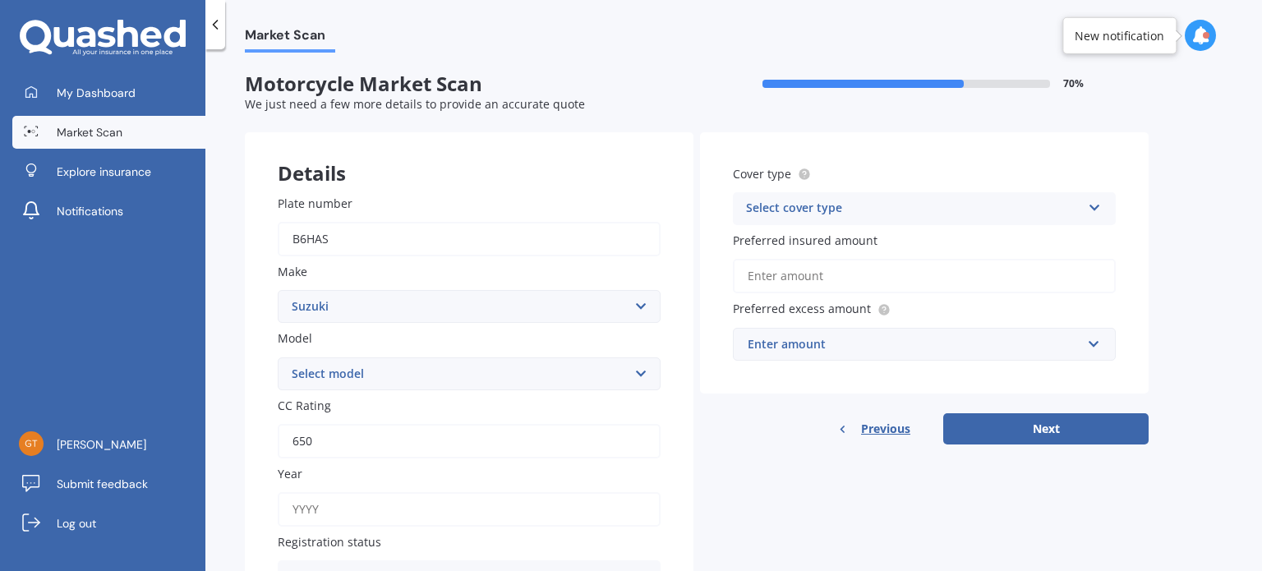
click at [481, 509] on input "Year" at bounding box center [469, 509] width 383 height 35
type input "2016"
click at [641, 375] on select "Select model AC AD AN AX AZ B-King Bandit Boulevard Classic Boulevard Muscle Bo…" at bounding box center [469, 373] width 383 height 33
select select "DL650"
click at [278, 357] on select "Select model AC AD AN AX AZ B-King Bandit Boulevard Classic Boulevard Muscle Bo…" at bounding box center [469, 373] width 383 height 33
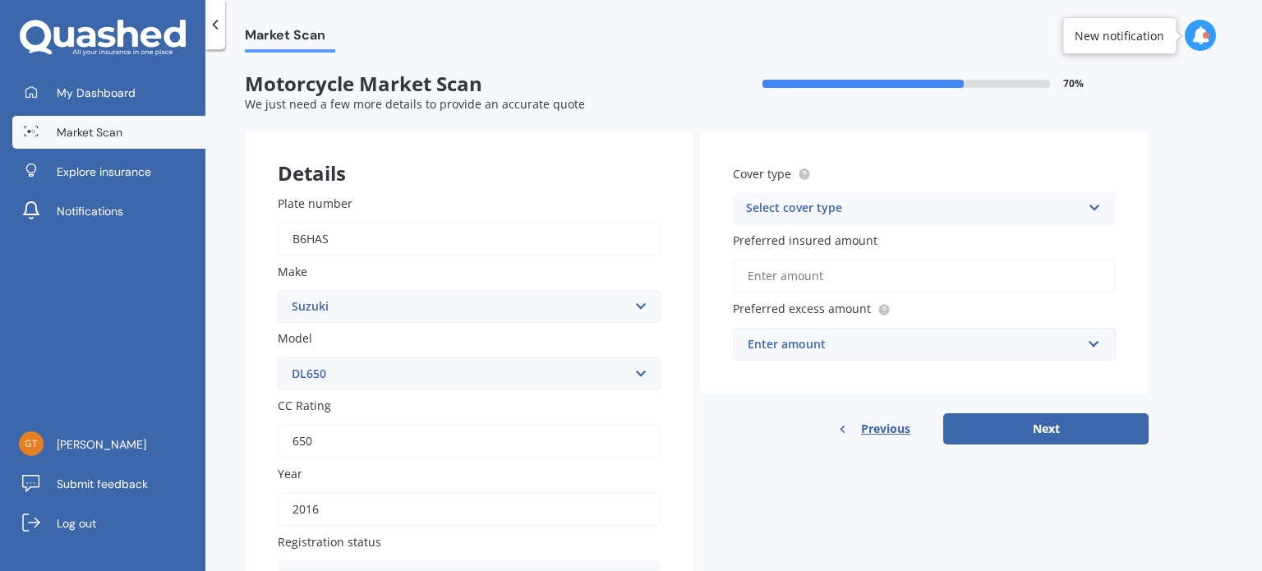
scroll to position [96, 0]
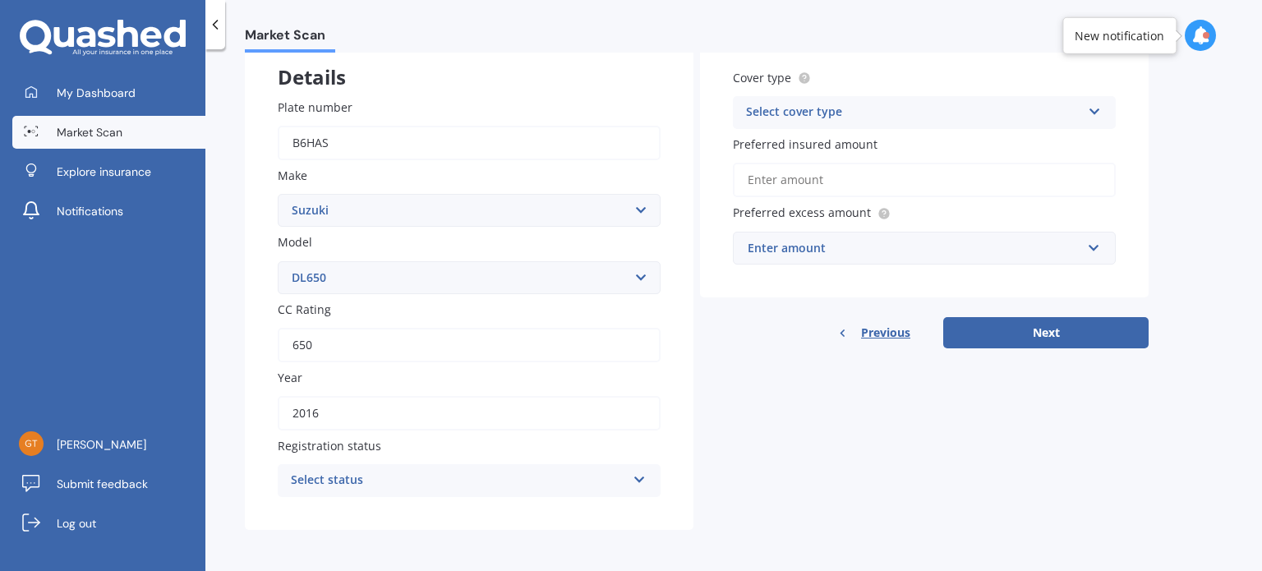
click at [642, 482] on icon at bounding box center [640, 477] width 14 height 12
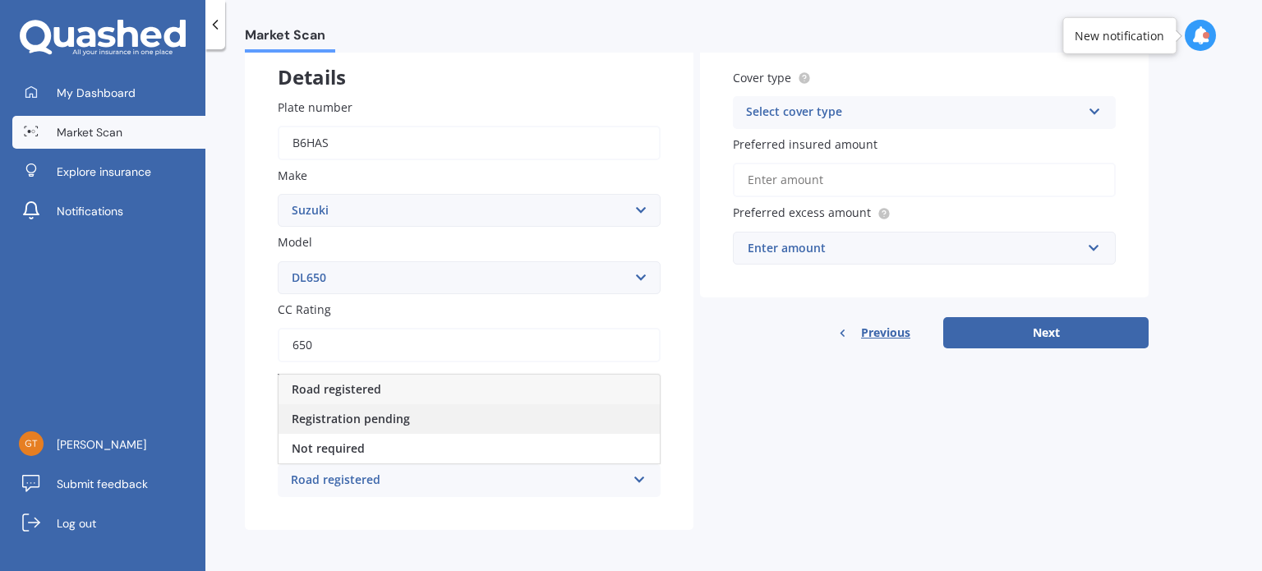
click at [537, 428] on div "Registration pending" at bounding box center [469, 419] width 381 height 30
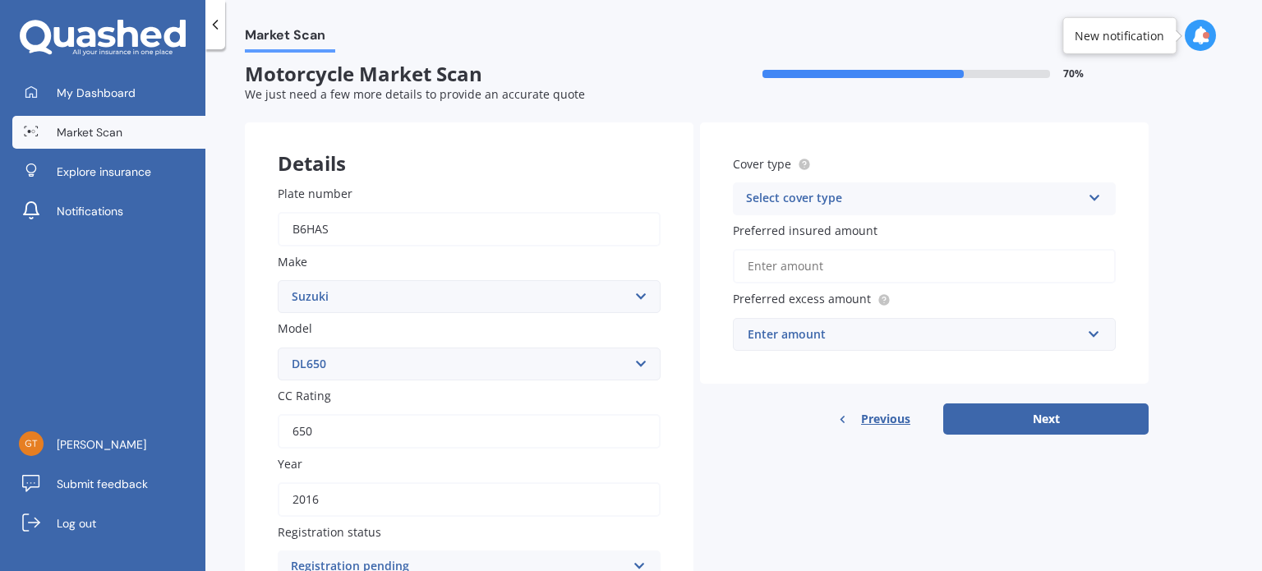
scroll to position [7, 0]
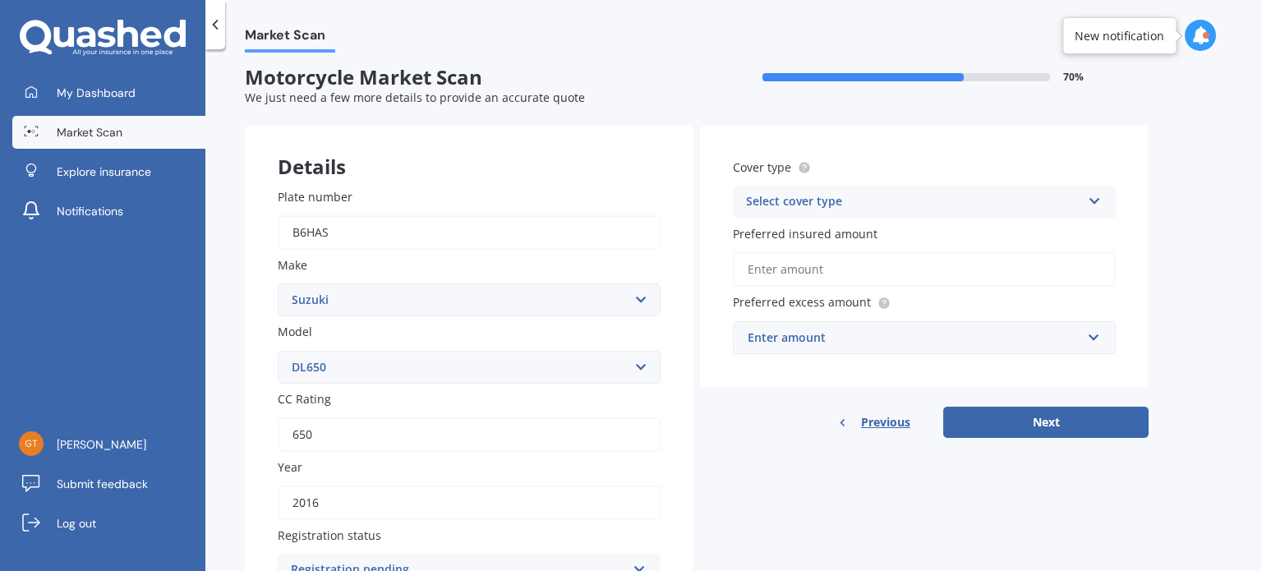
click at [1098, 196] on icon at bounding box center [1095, 198] width 14 height 12
click at [1016, 231] on div "Comprehensive" at bounding box center [924, 234] width 381 height 30
click at [966, 277] on input "Preferred insured amount" at bounding box center [924, 269] width 383 height 35
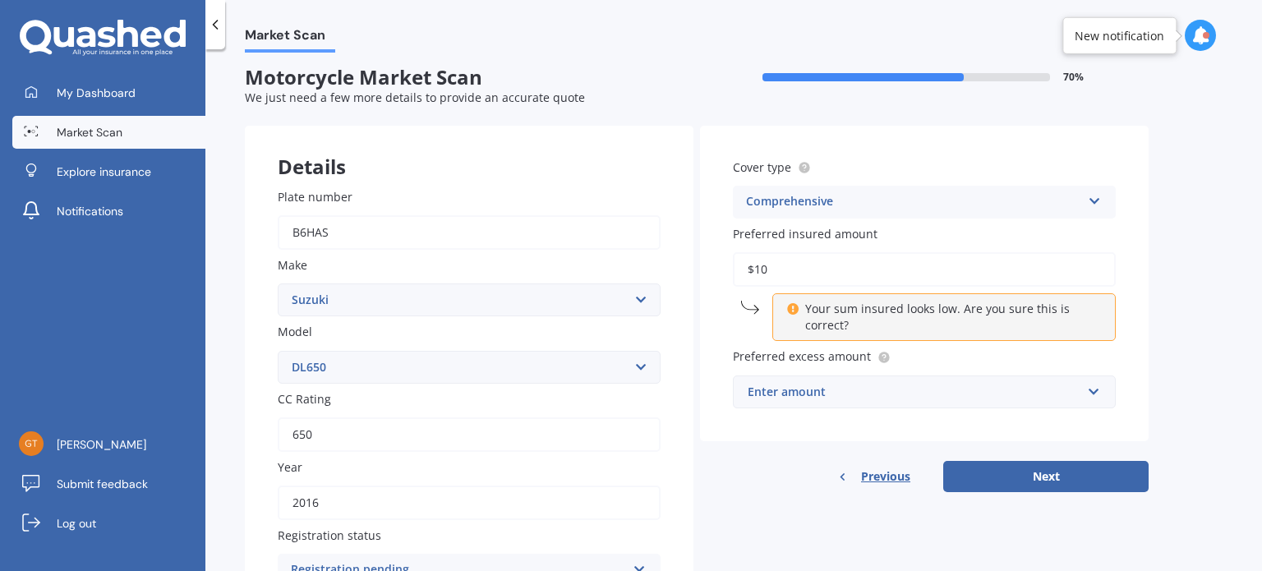
type input "$1"
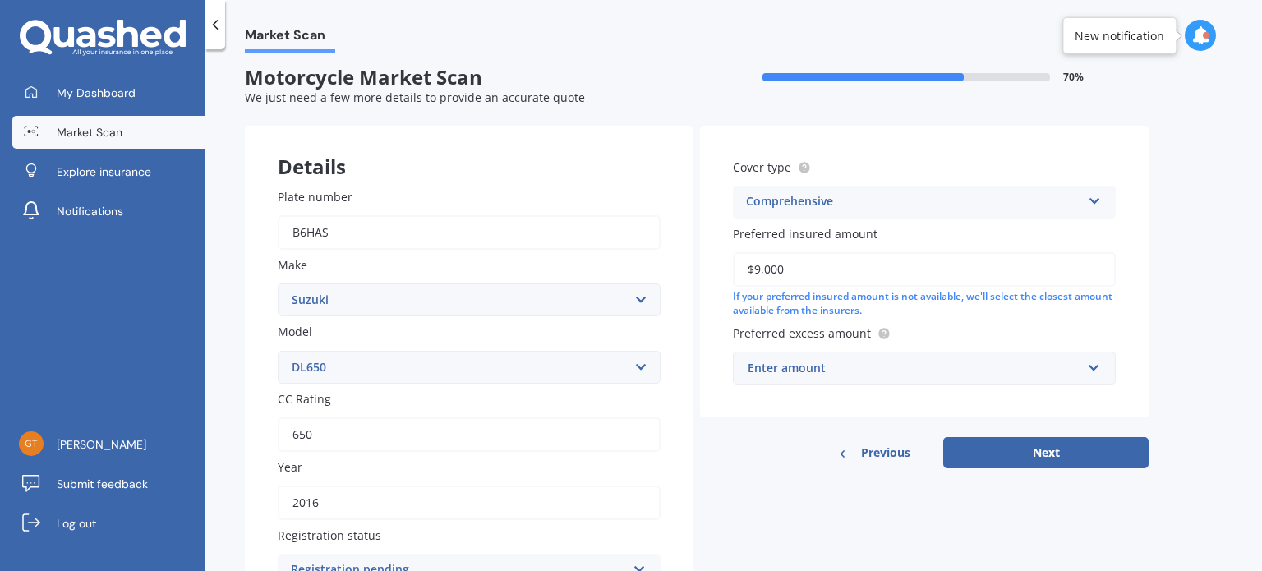
type input "$9,000"
click at [1091, 374] on input "text" at bounding box center [918, 367] width 368 height 31
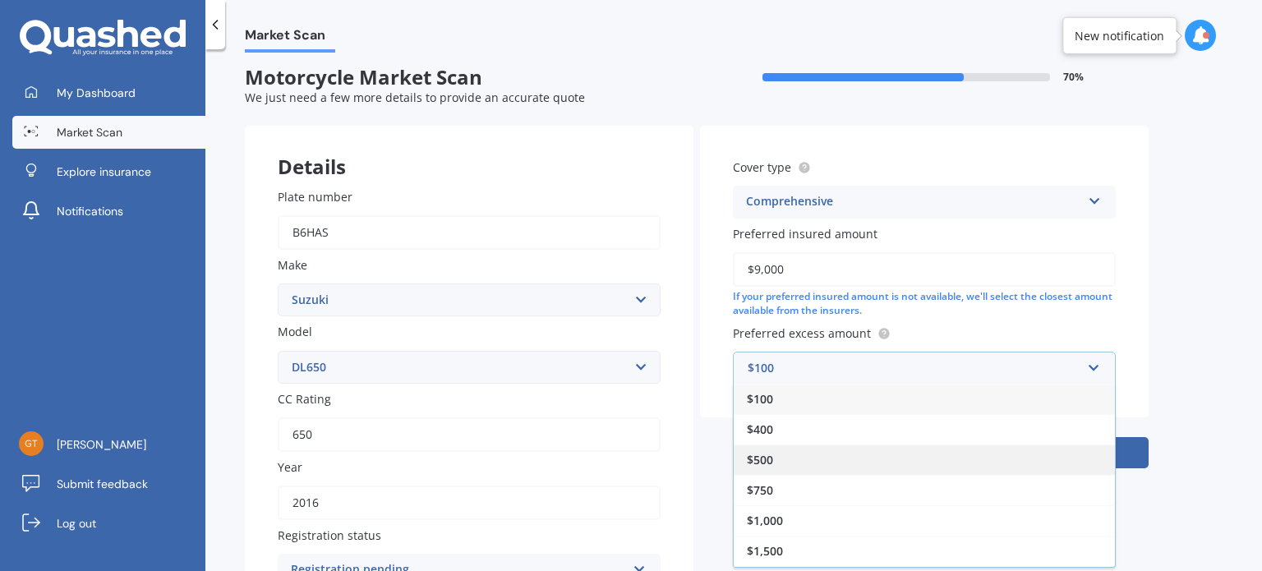
click at [977, 450] on div "$500" at bounding box center [924, 459] width 381 height 30
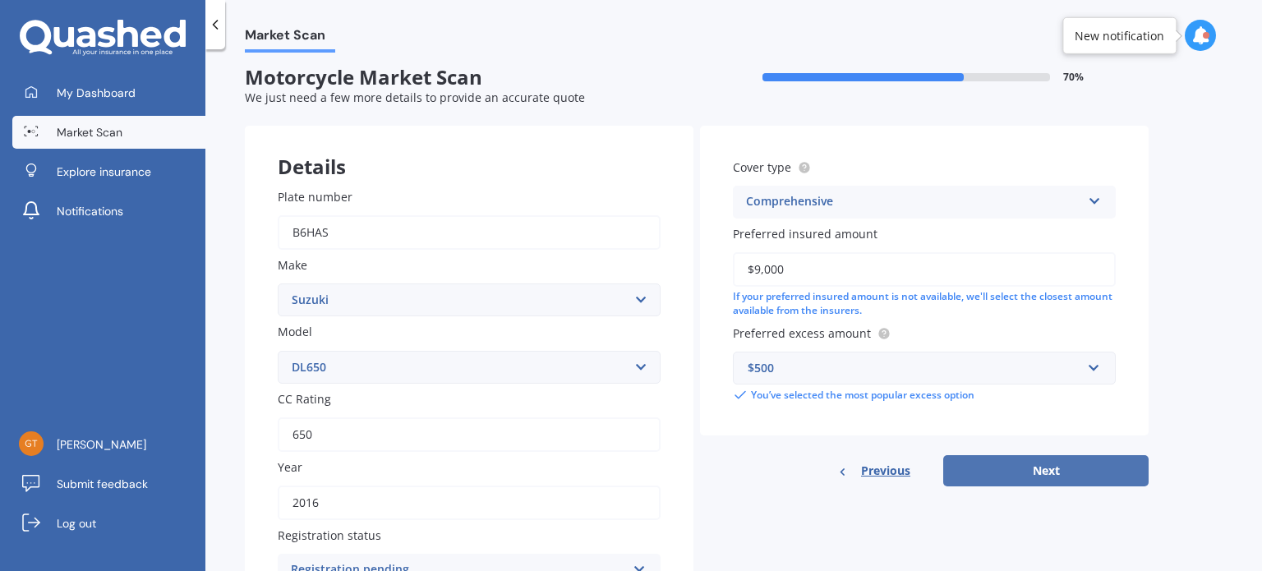
click at [1034, 468] on button "Next" at bounding box center [1045, 470] width 205 height 31
select select "22"
select select "02"
select select "1959"
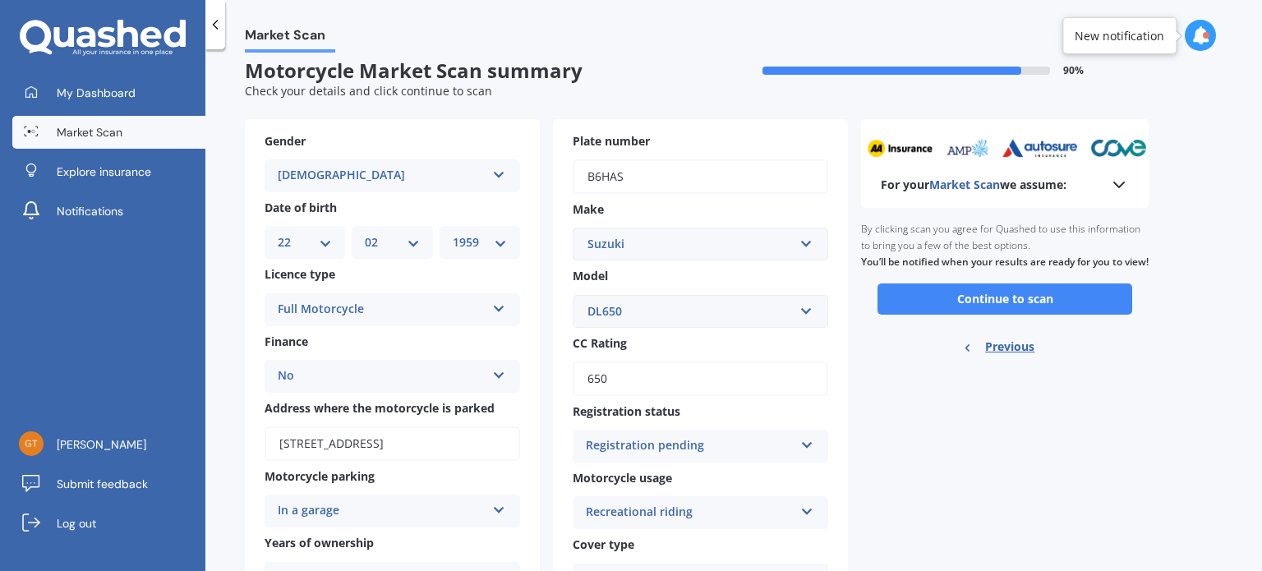
scroll to position [0, 0]
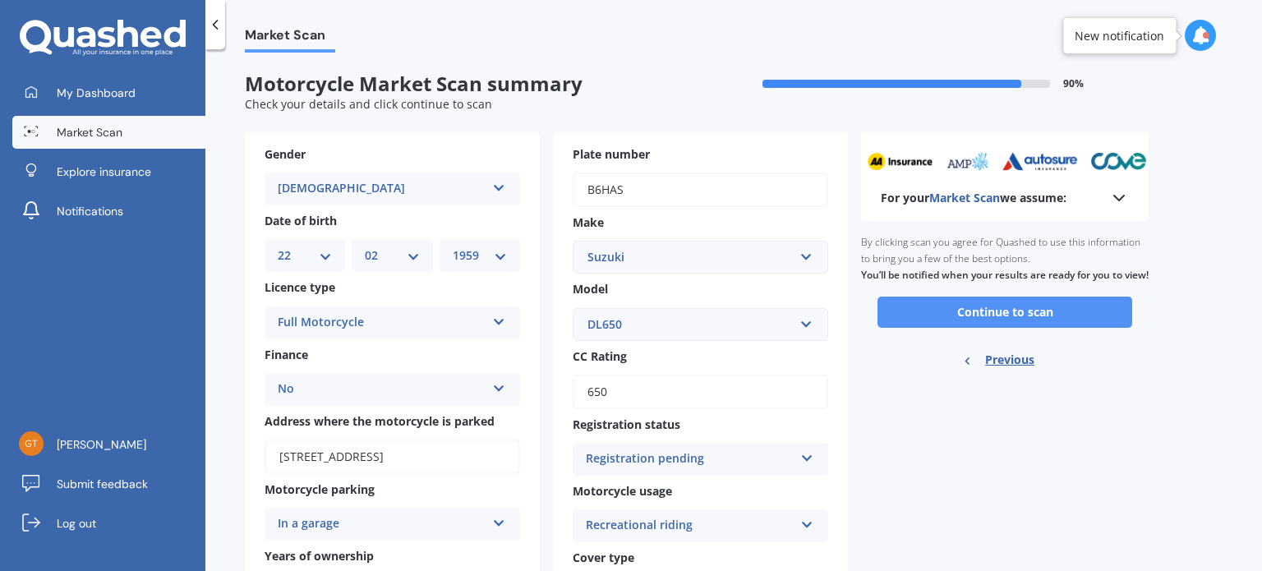
click at [992, 320] on button "Continue to scan" at bounding box center [1004, 312] width 255 height 31
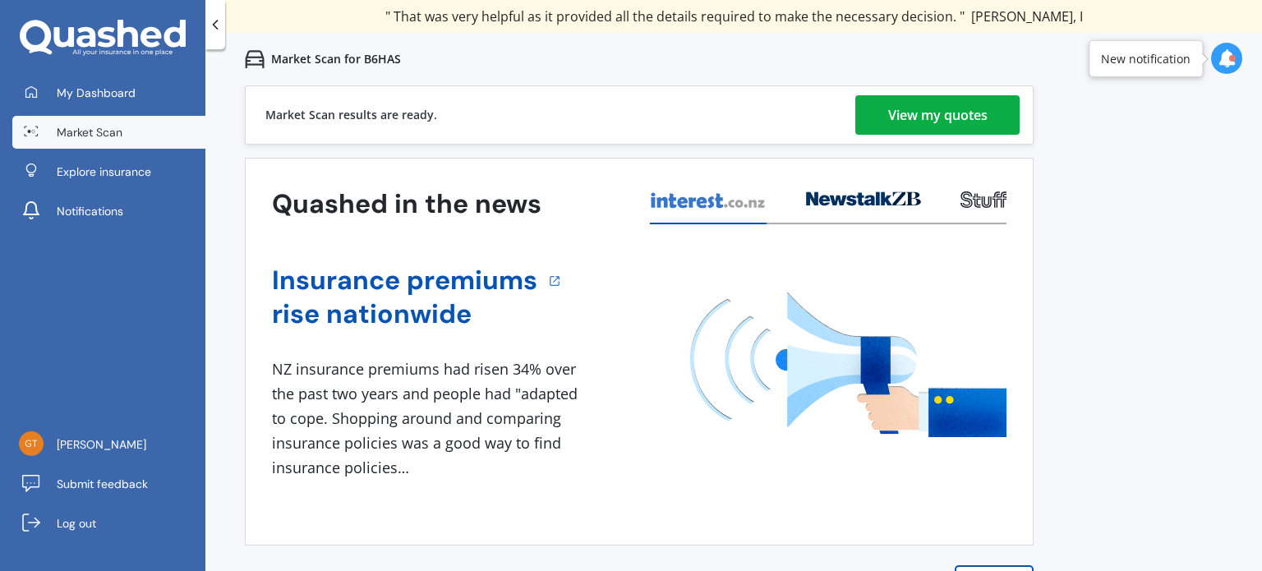
click at [943, 116] on div "View my quotes" at bounding box center [937, 114] width 99 height 39
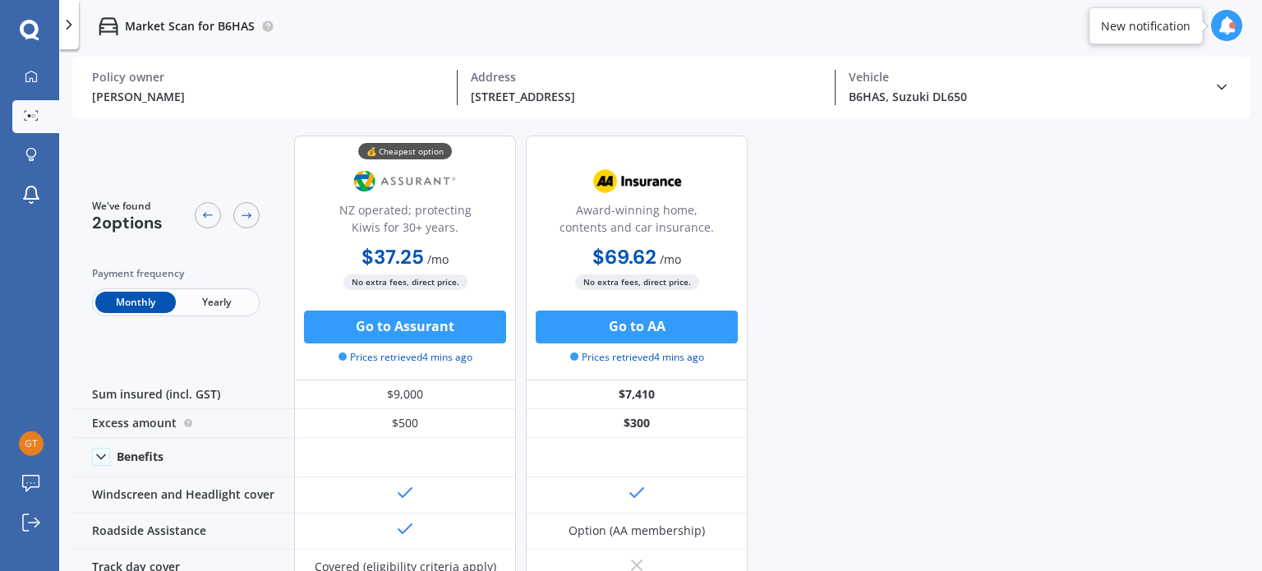
click at [223, 300] on span "Yearly" at bounding box center [216, 302] width 81 height 21
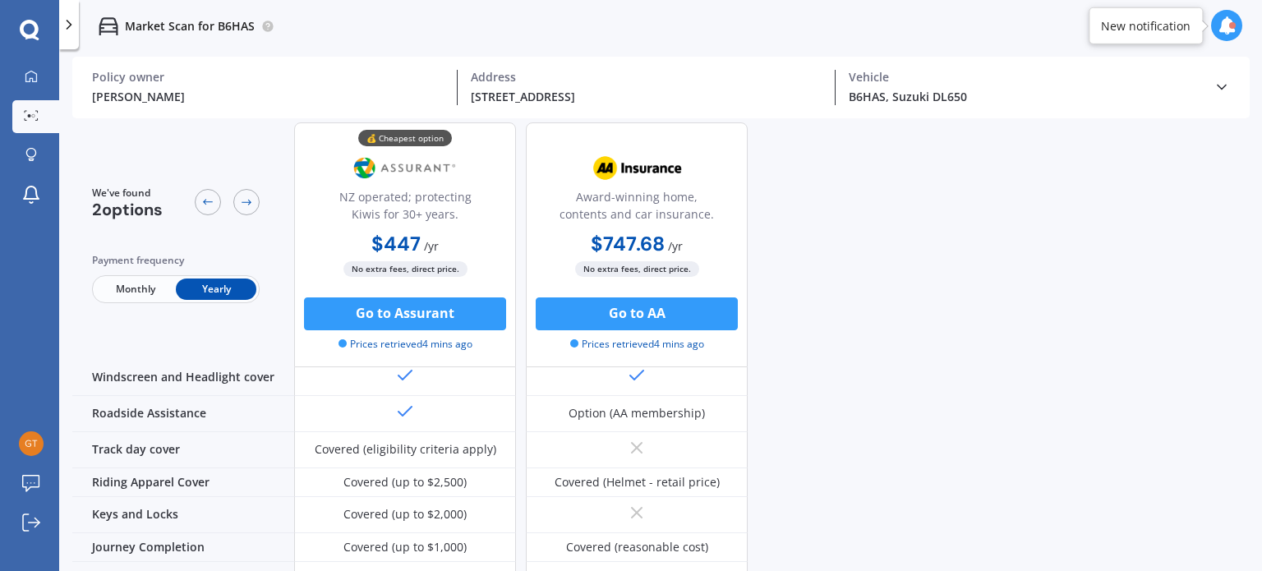
scroll to position [122, 0]
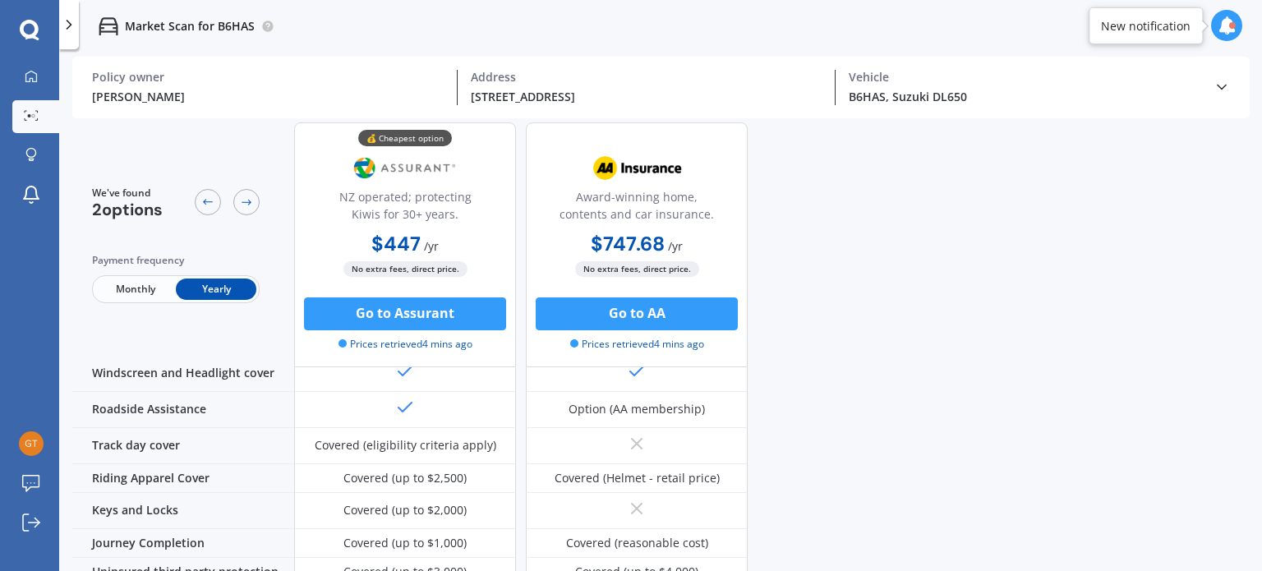
click at [909, 269] on div "We've found 2 options Payment frequency Monthly Yearly 💰 Cheapest option NZ ope…" at bounding box center [667, 227] width 1190 height 453
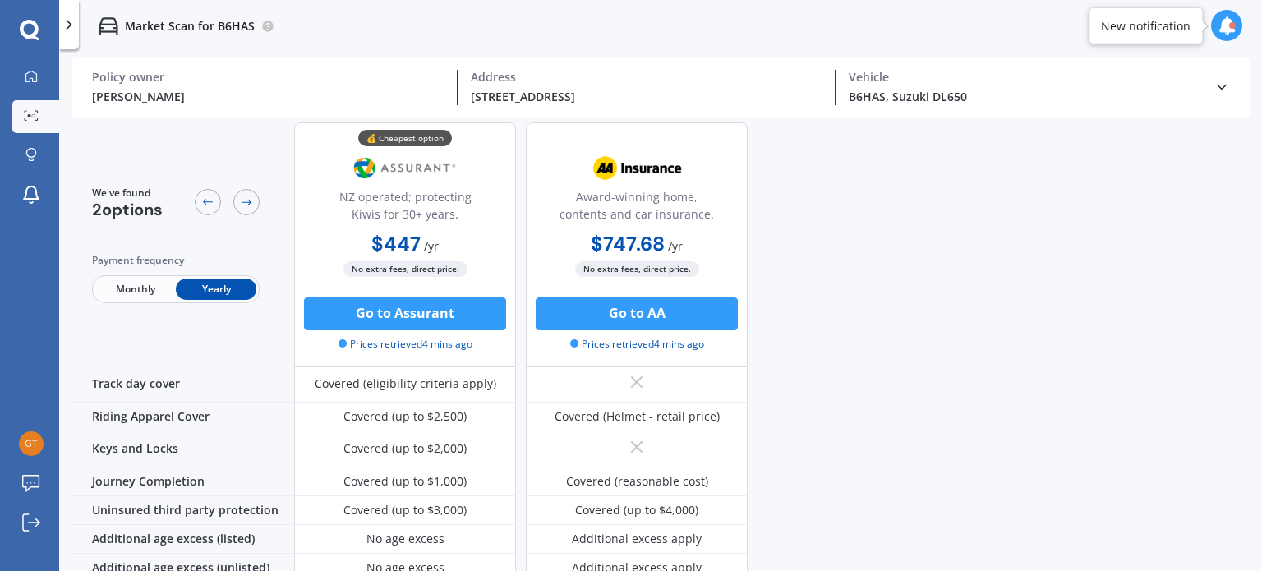
scroll to position [187, 0]
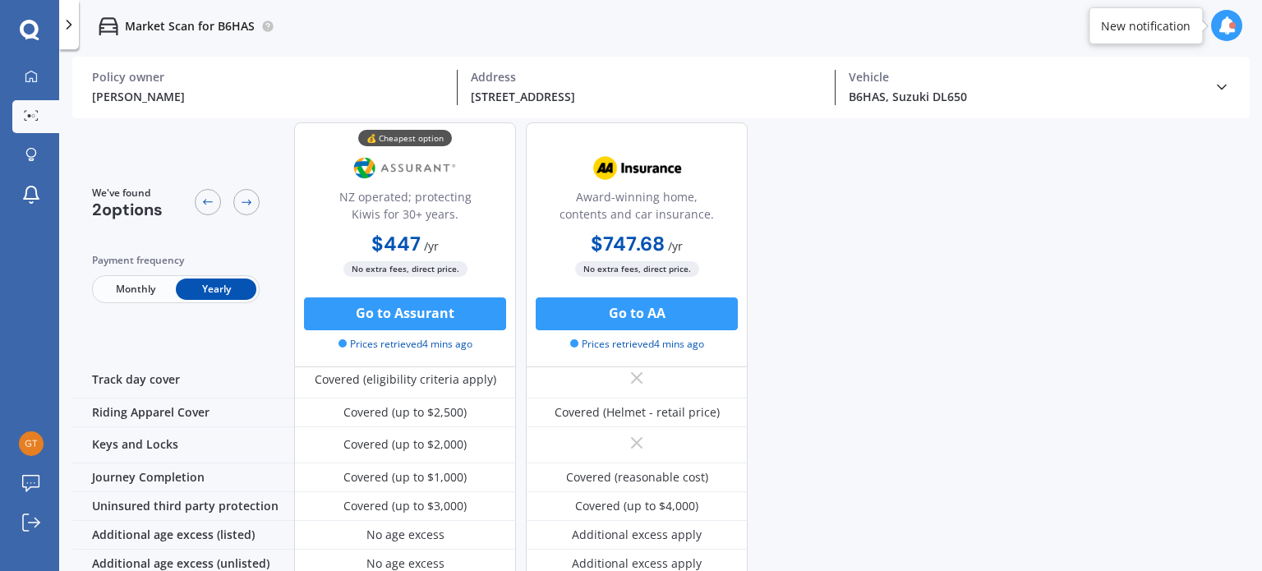
click at [825, 341] on div "We've found 2 options Payment frequency Monthly Yearly 💰 Cheapest option NZ ope…" at bounding box center [667, 161] width 1190 height 453
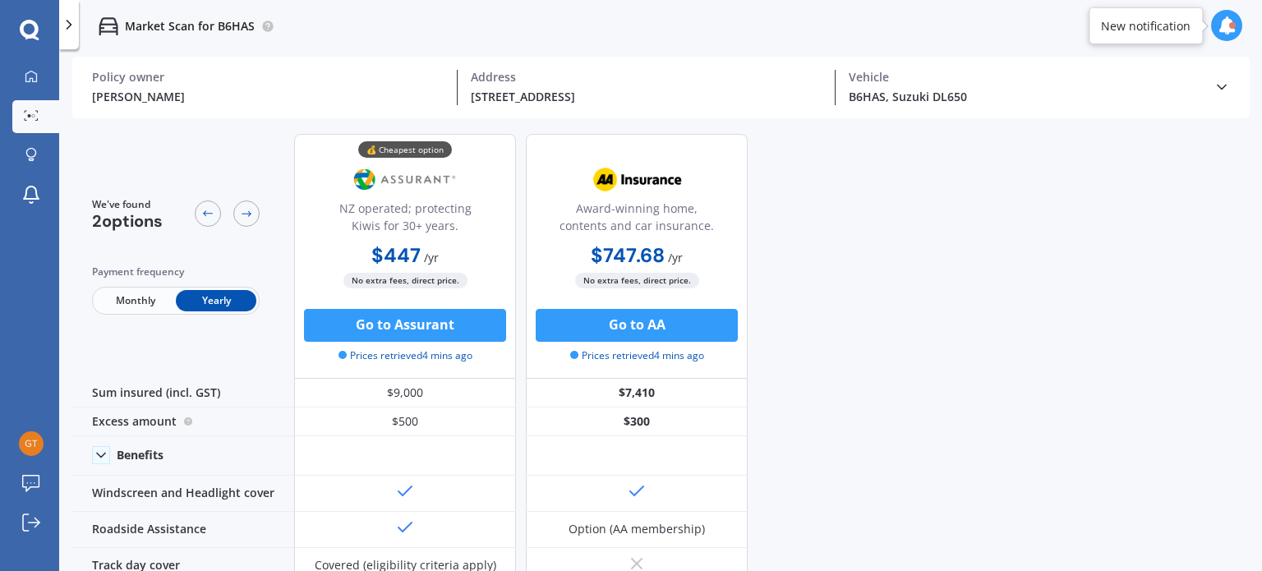
scroll to position [0, 0]
